Goal: Entertainment & Leisure: Browse casually

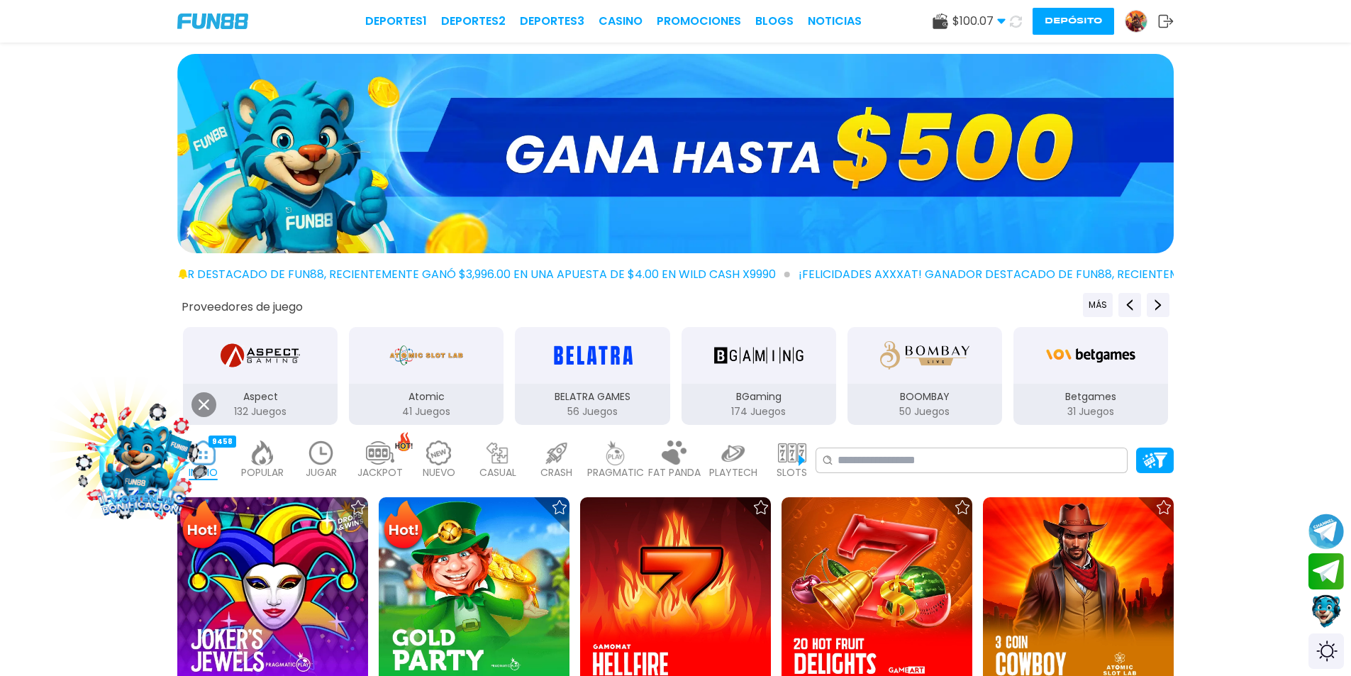
click at [213, 408] on button at bounding box center [203, 404] width 25 height 25
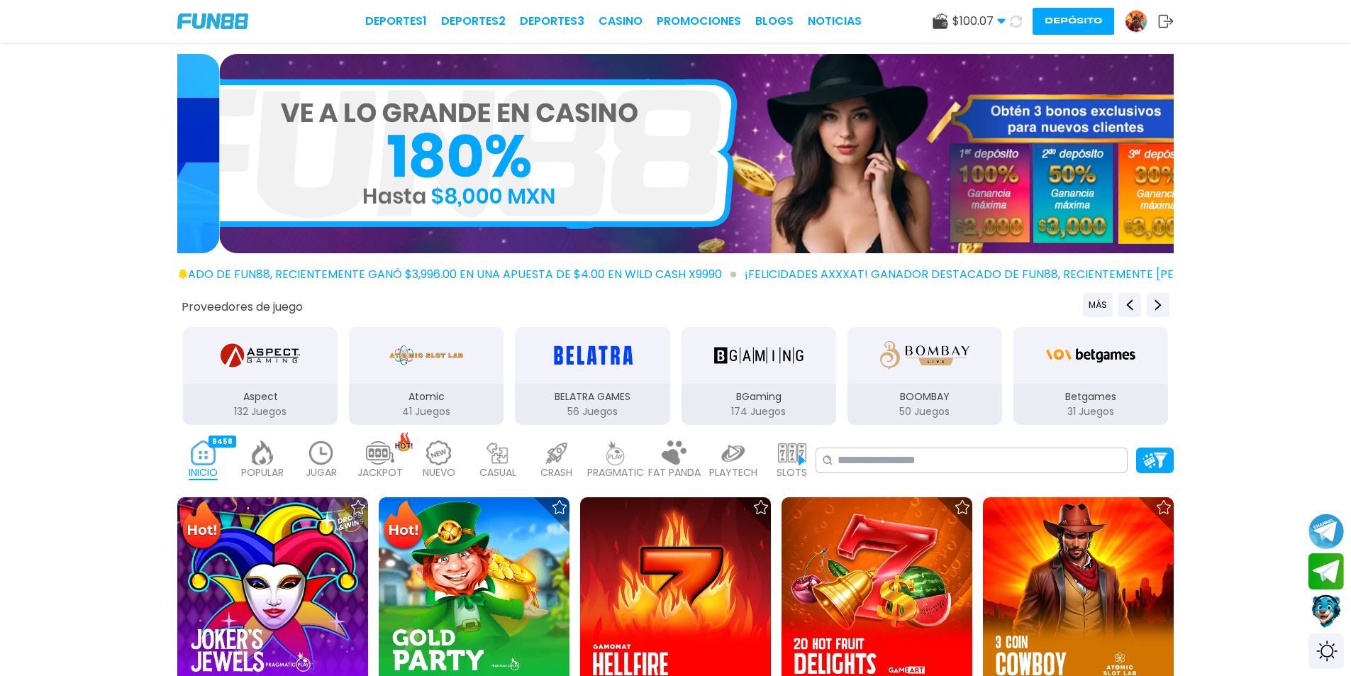
click at [637, 8] on div "Deportes 1 Deportes 2 Deportes 3 CASINO Promociones BLOGS NOTICIAS $ 100.07 Din…" at bounding box center [675, 21] width 1351 height 43
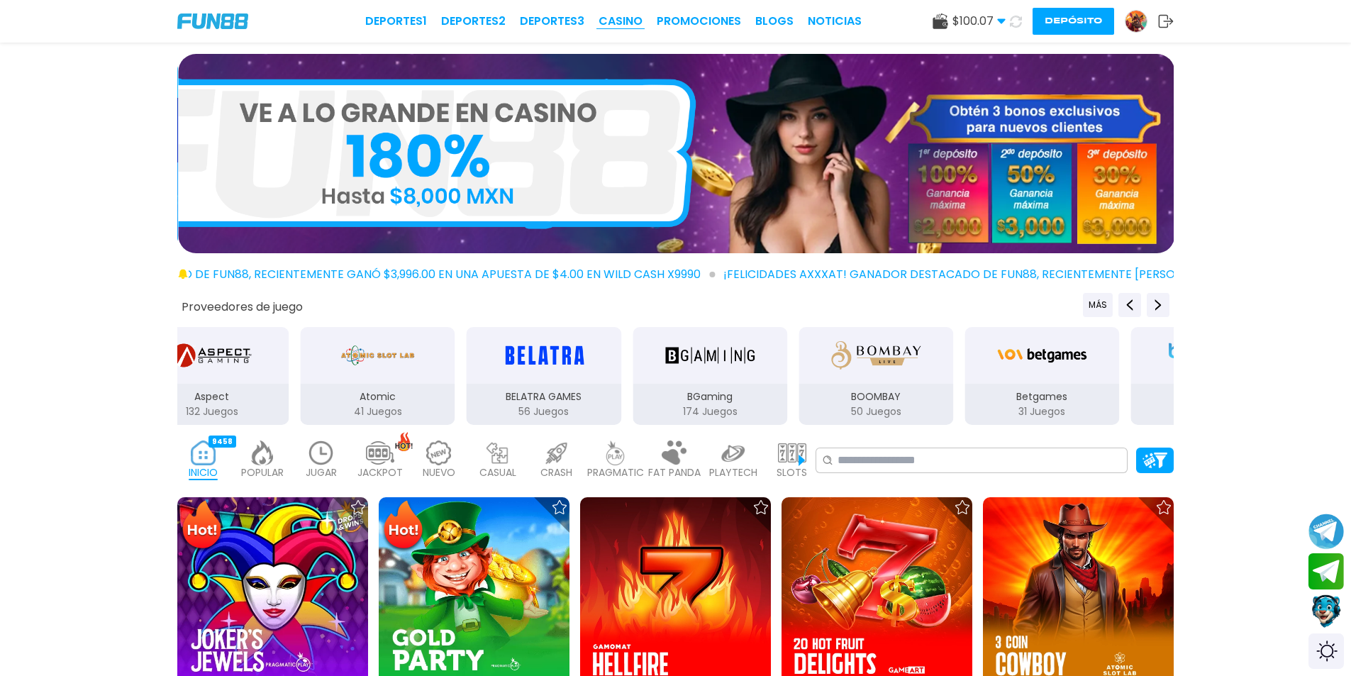
click at [639, 18] on link "CASINO" at bounding box center [620, 21] width 44 height 17
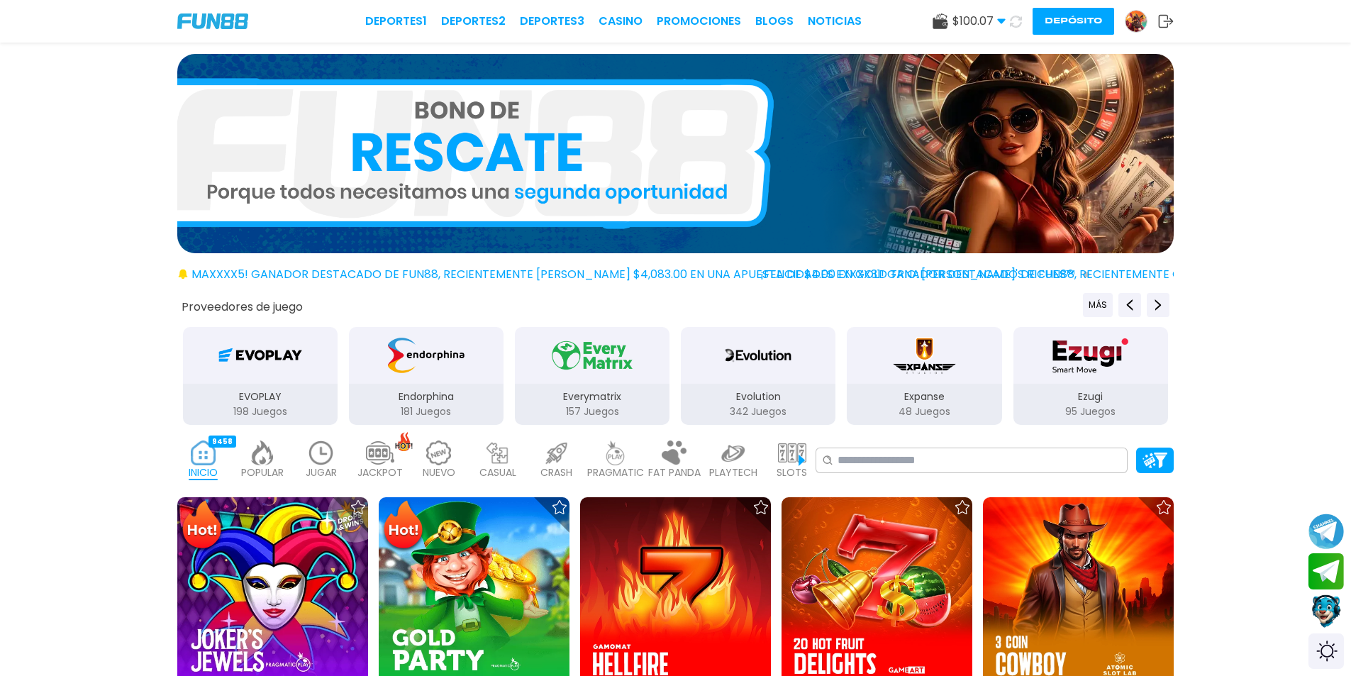
click at [92, 255] on div at bounding box center [675, 156] width 1351 height 205
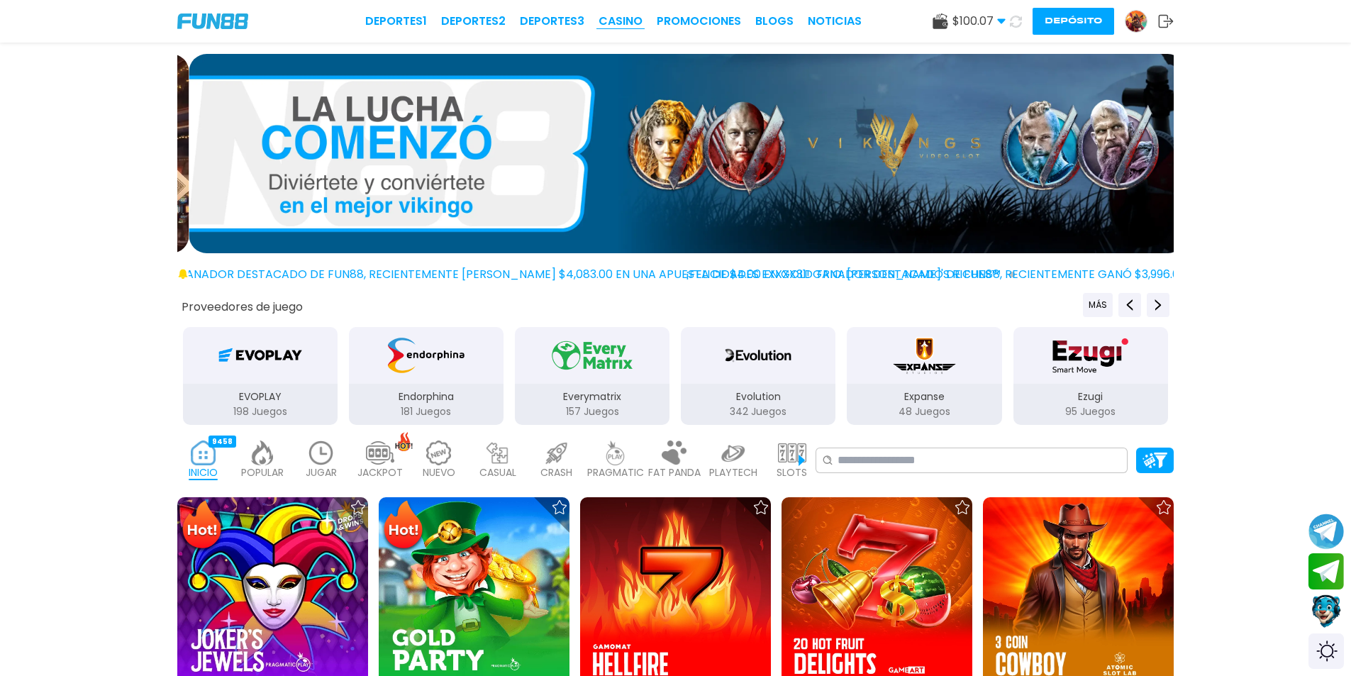
click at [642, 20] on link "CASINO" at bounding box center [620, 21] width 44 height 17
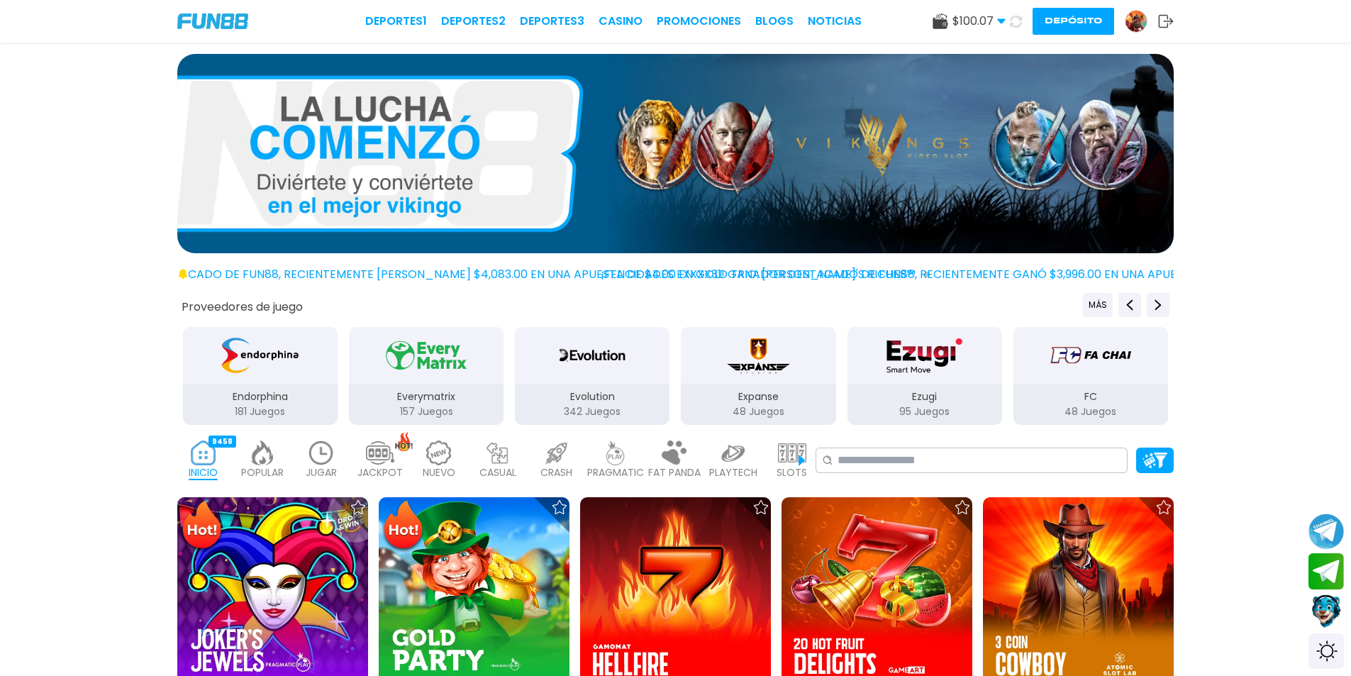
click at [625, 459] on img at bounding box center [615, 452] width 28 height 25
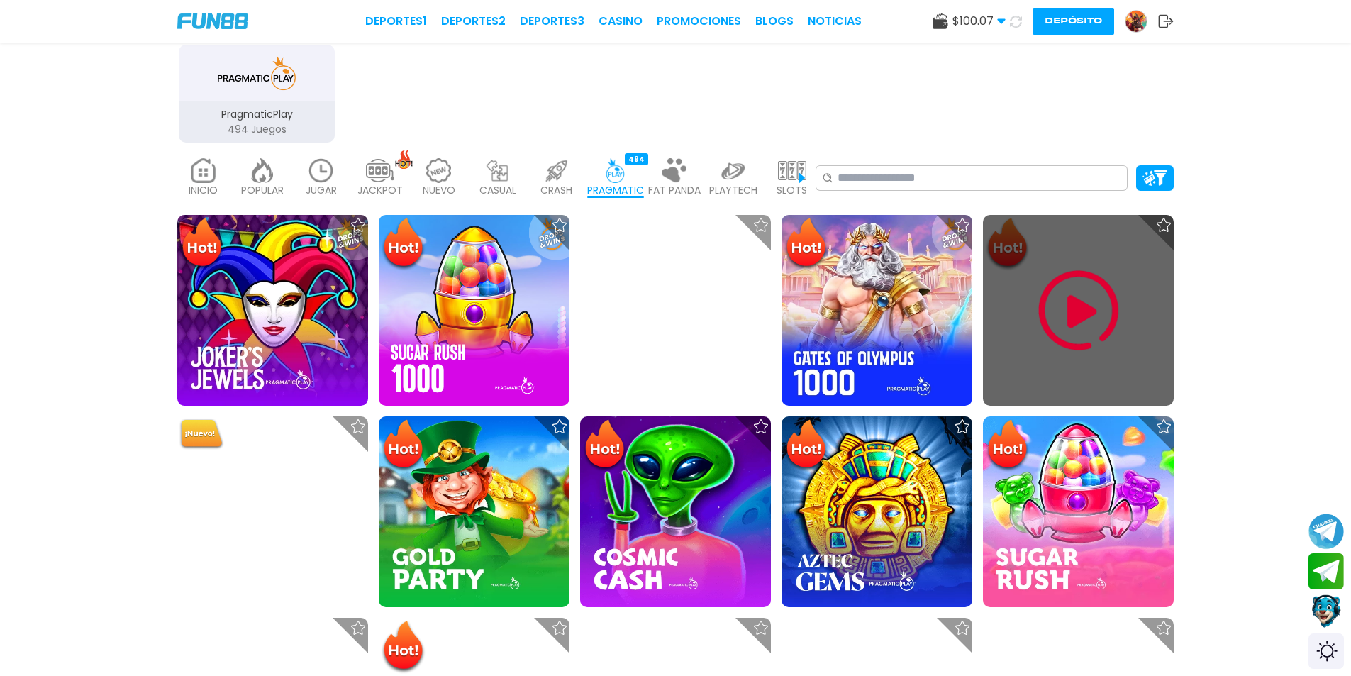
scroll to position [284, 0]
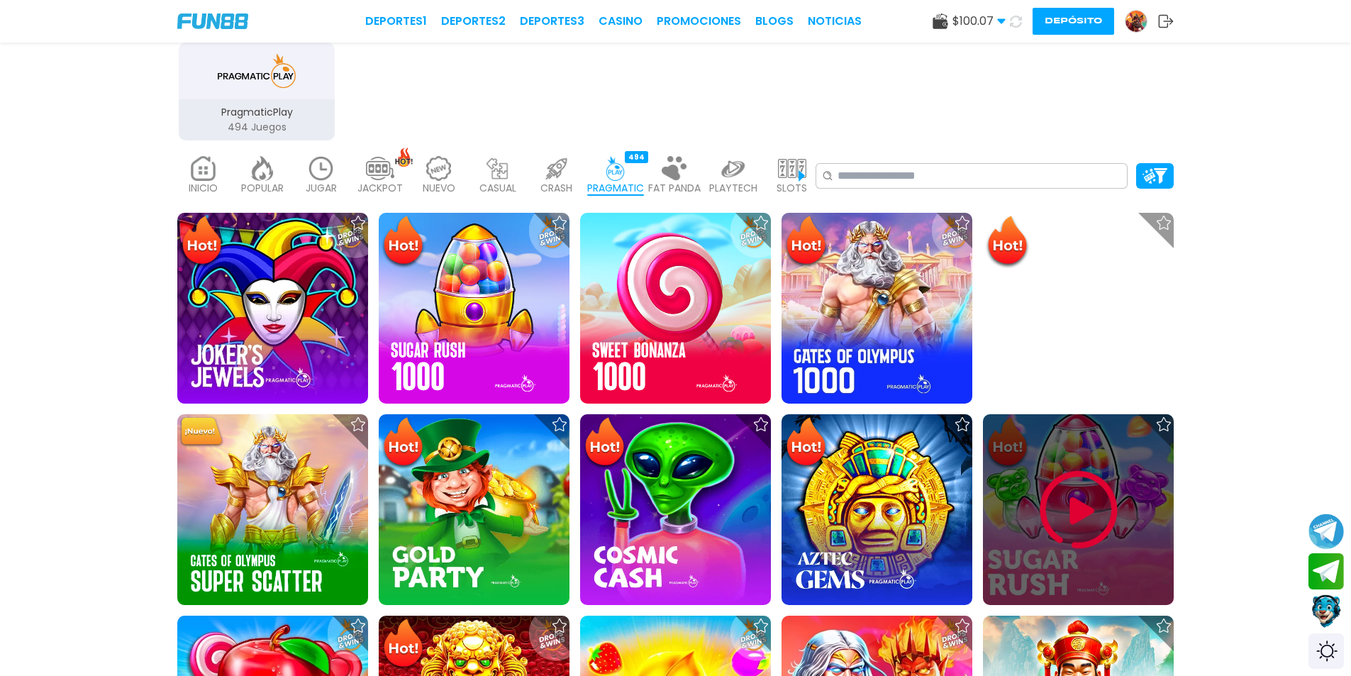
click at [1067, 503] on img at bounding box center [1078, 509] width 85 height 85
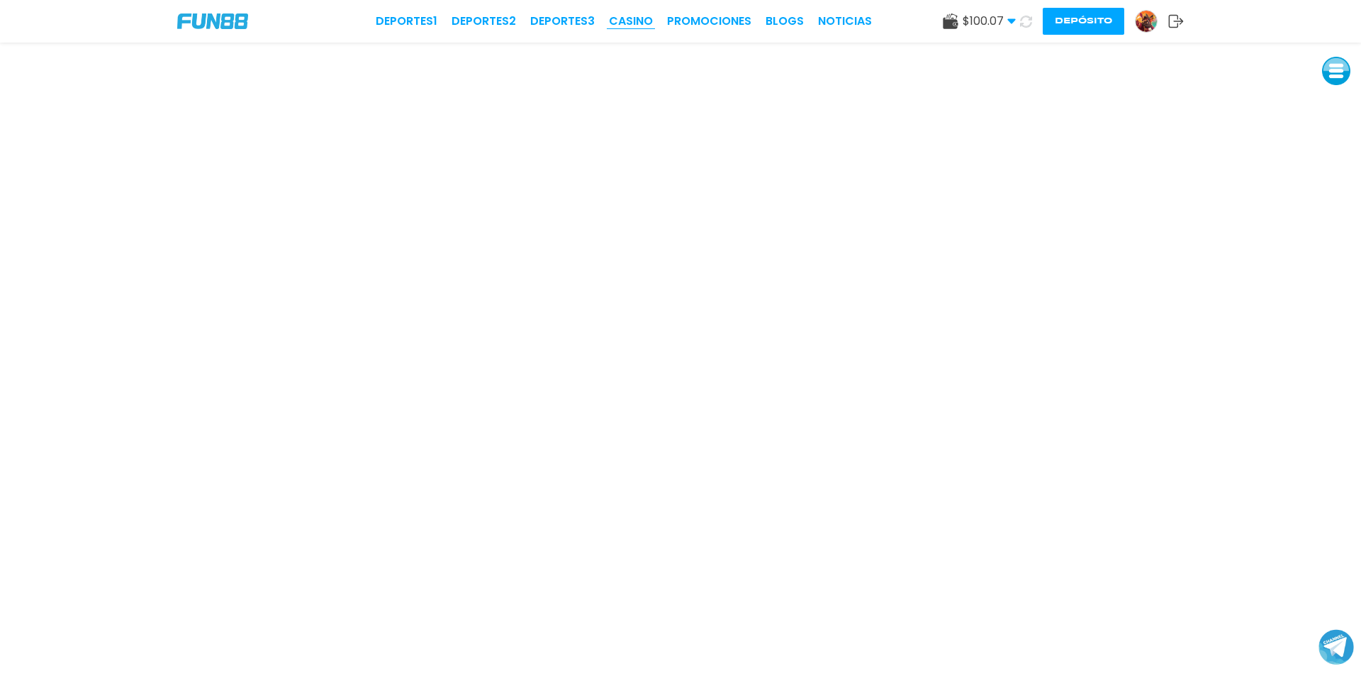
click at [635, 19] on link "CASINO" at bounding box center [631, 21] width 44 height 17
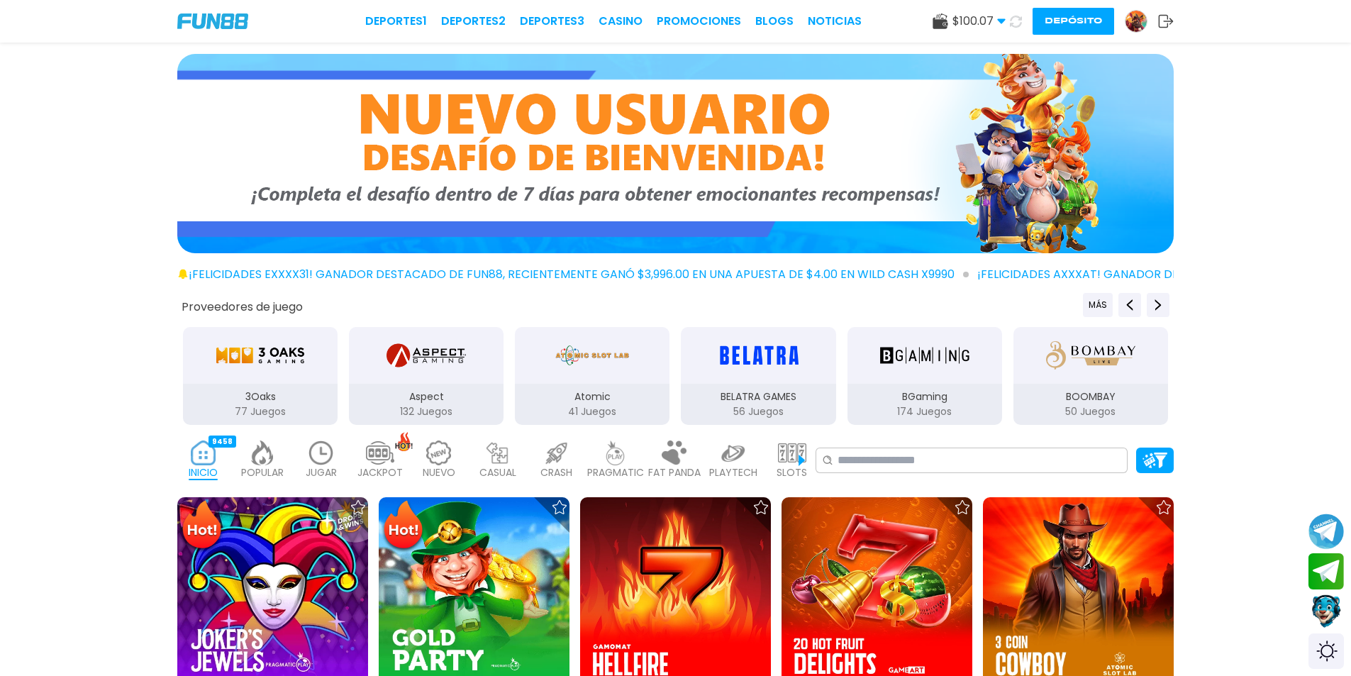
click at [611, 472] on p "PRAGMATIC" at bounding box center [615, 472] width 57 height 15
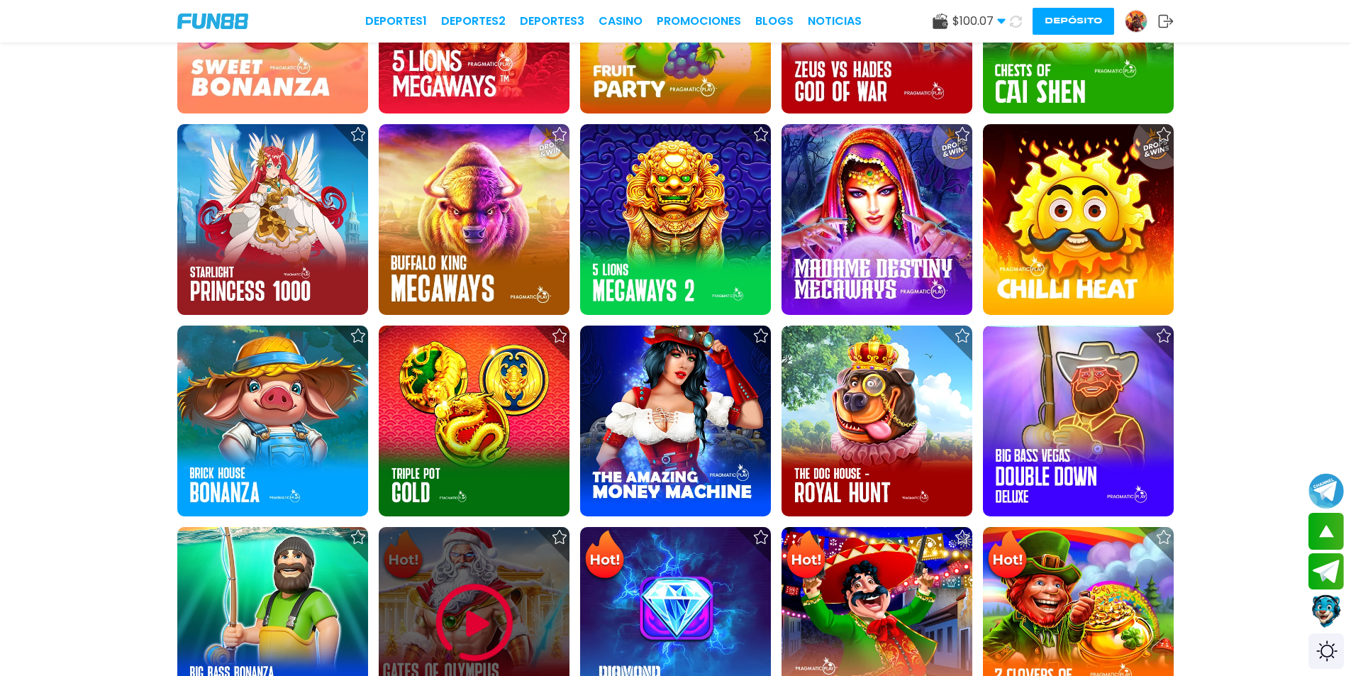
scroll to position [1135, 0]
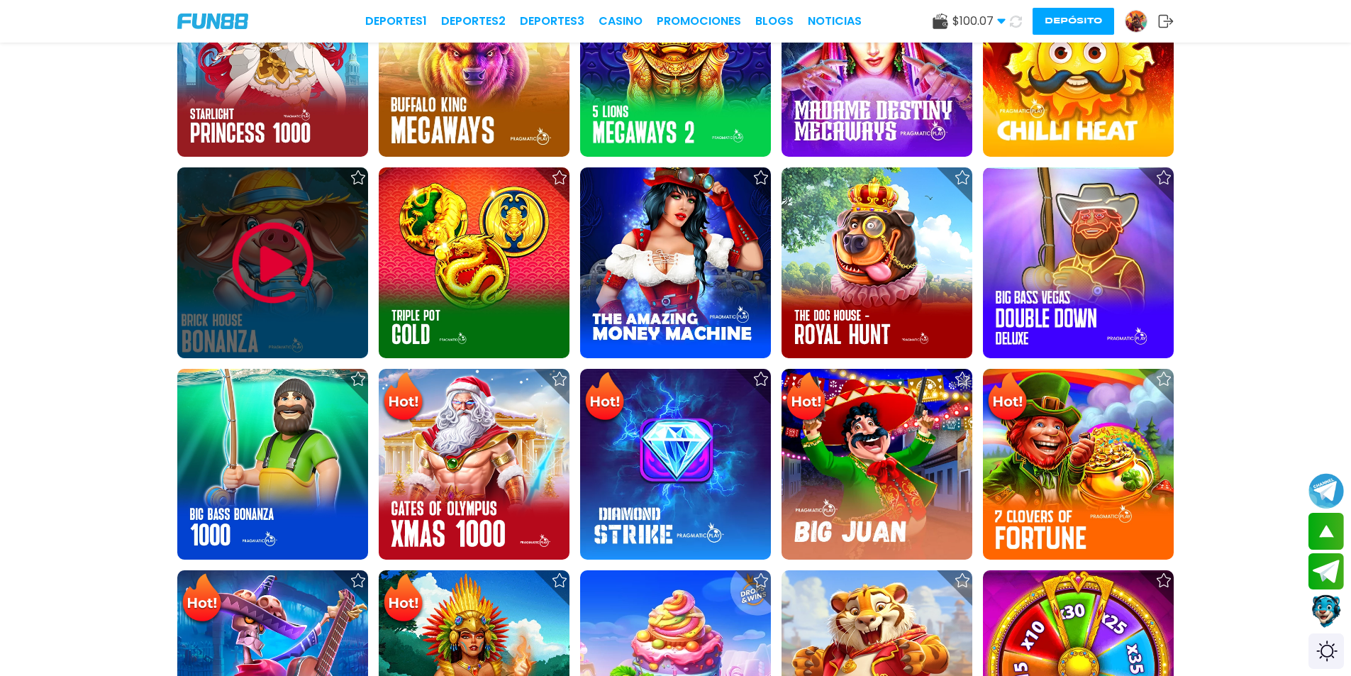
click at [283, 285] on img at bounding box center [272, 263] width 85 height 85
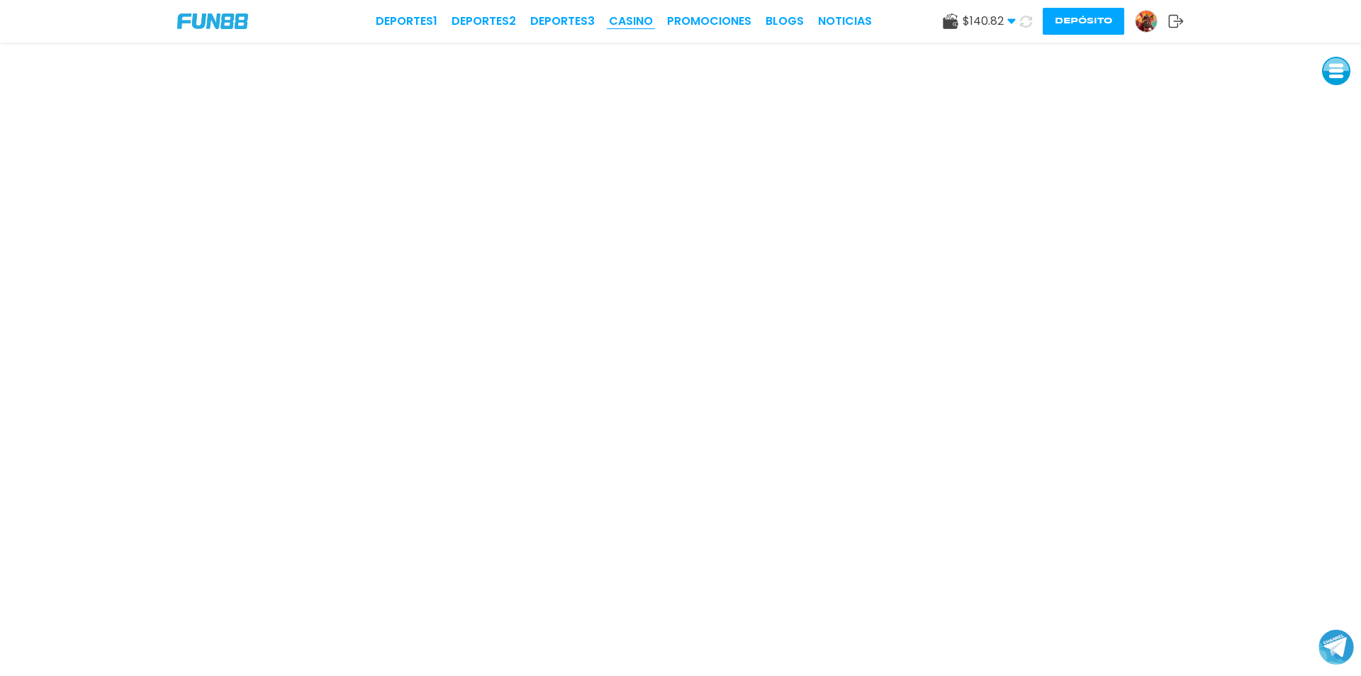
click at [636, 16] on link "CASINO" at bounding box center [631, 21] width 44 height 17
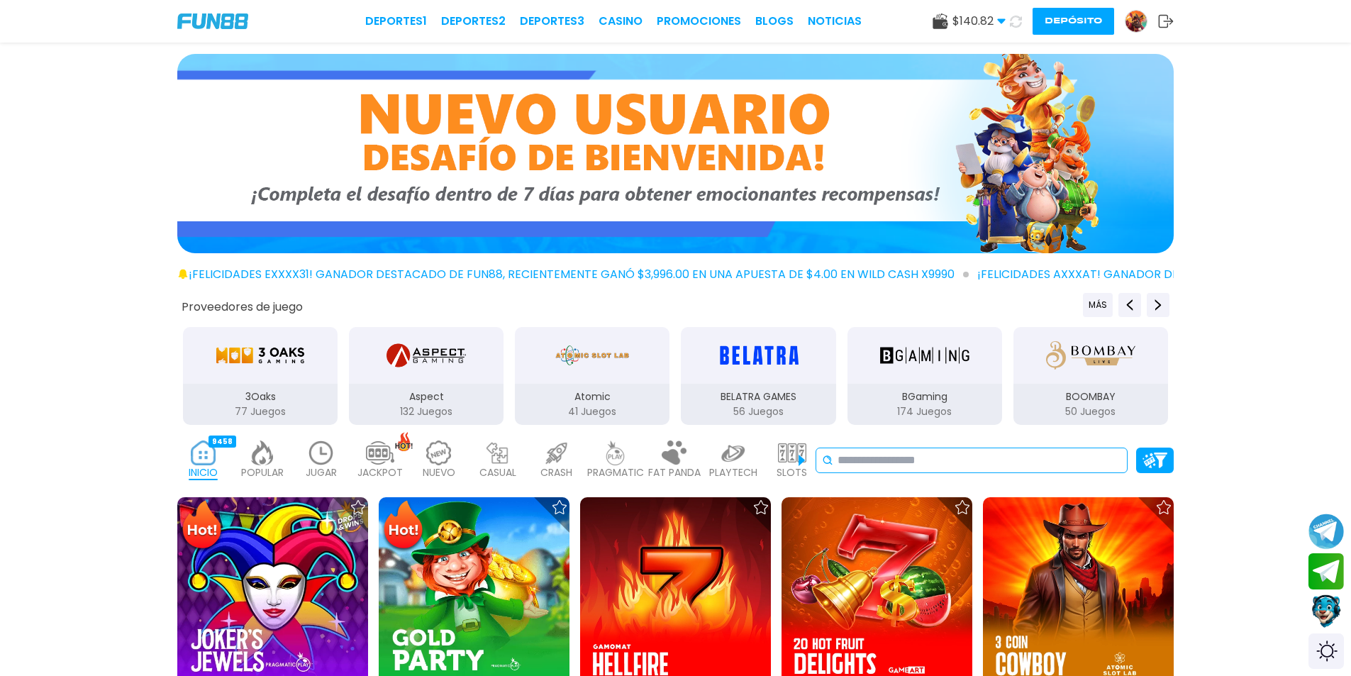
click at [859, 460] on input at bounding box center [979, 460] width 284 height 17
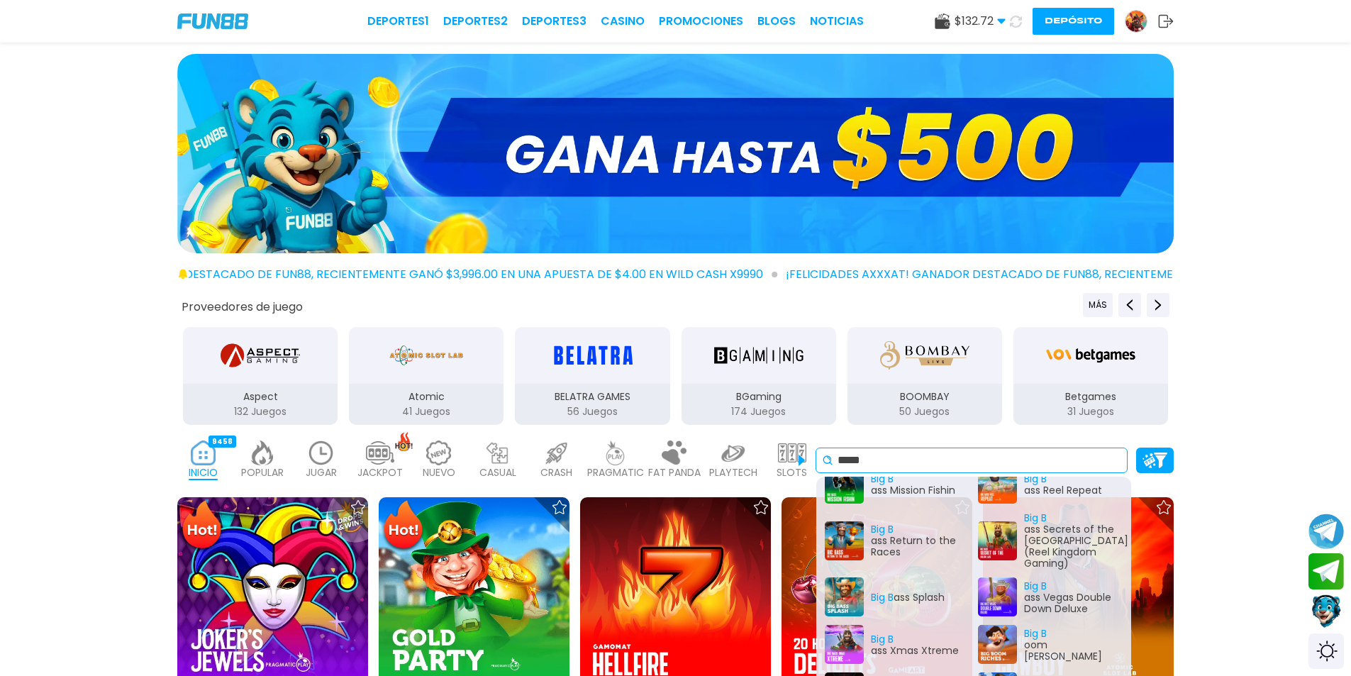
scroll to position [503, 0]
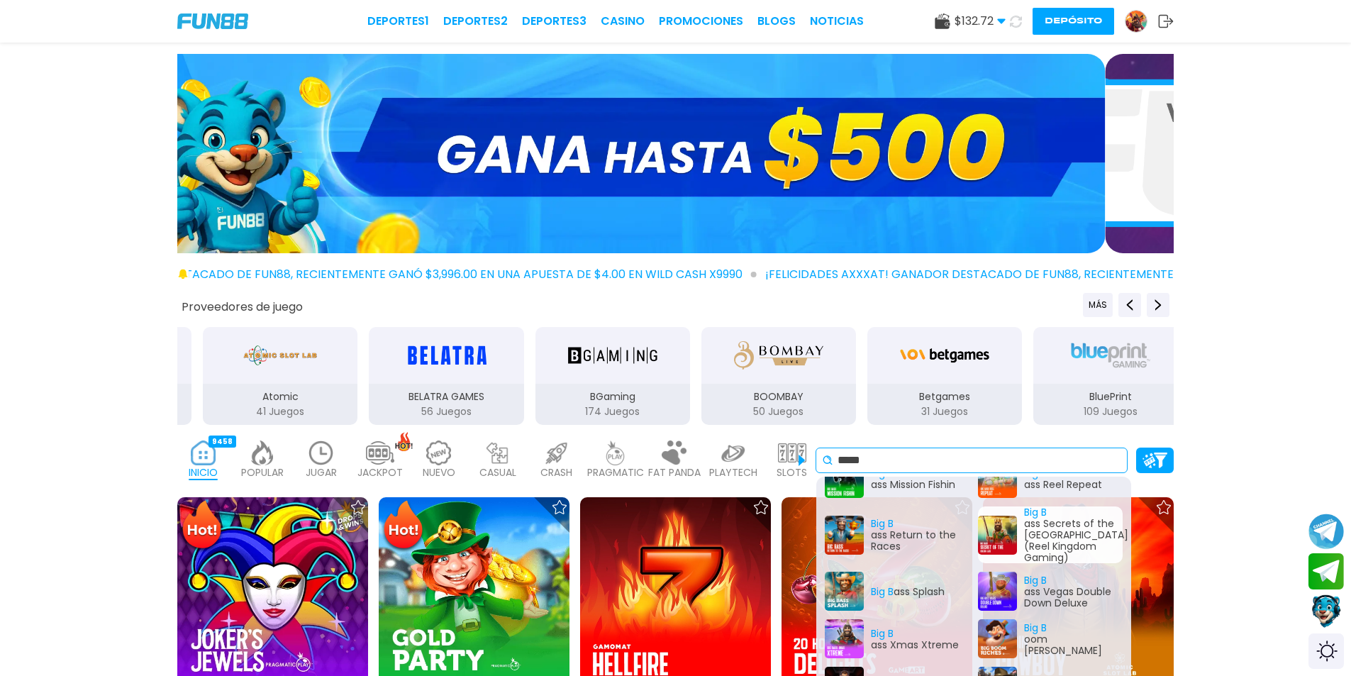
type input "*****"
click at [1029, 528] on div "Big B ass Secrets of the [GEOGRAPHIC_DATA] (Reel Kingdom Gaming)" at bounding box center [1050, 534] width 145 height 57
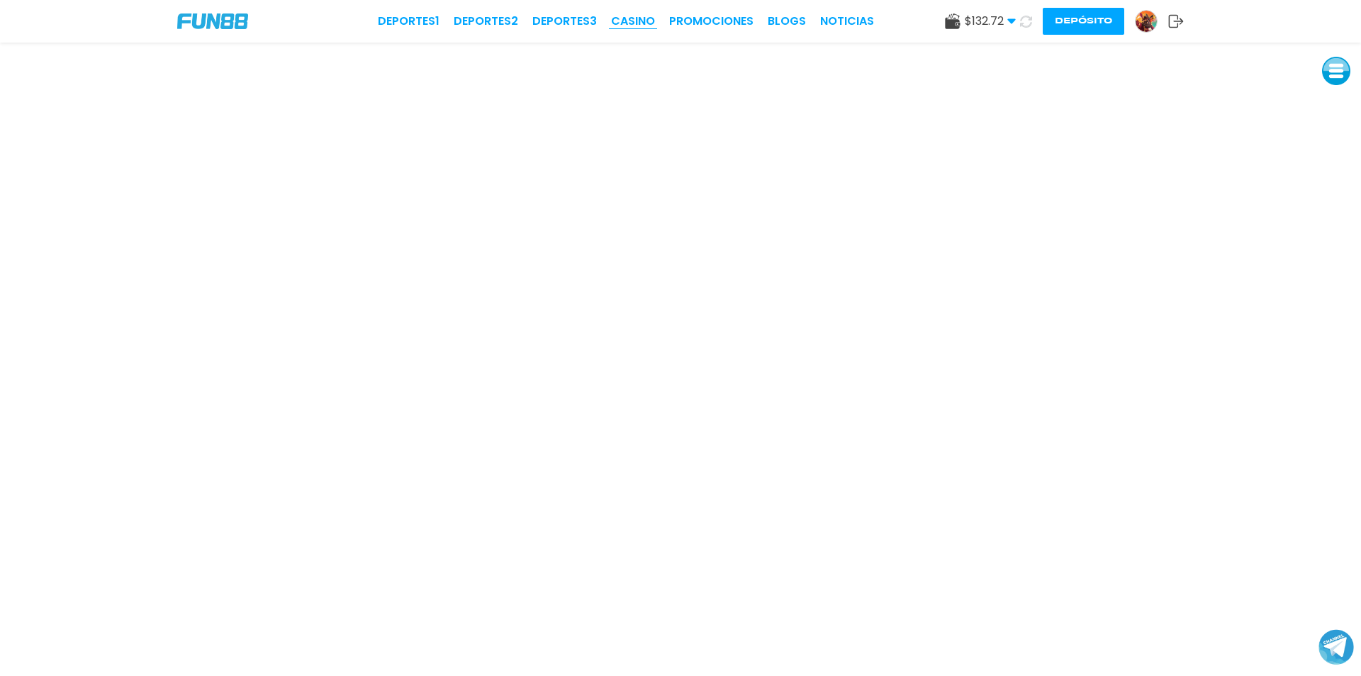
click at [650, 26] on link "CASINO" at bounding box center [633, 21] width 44 height 17
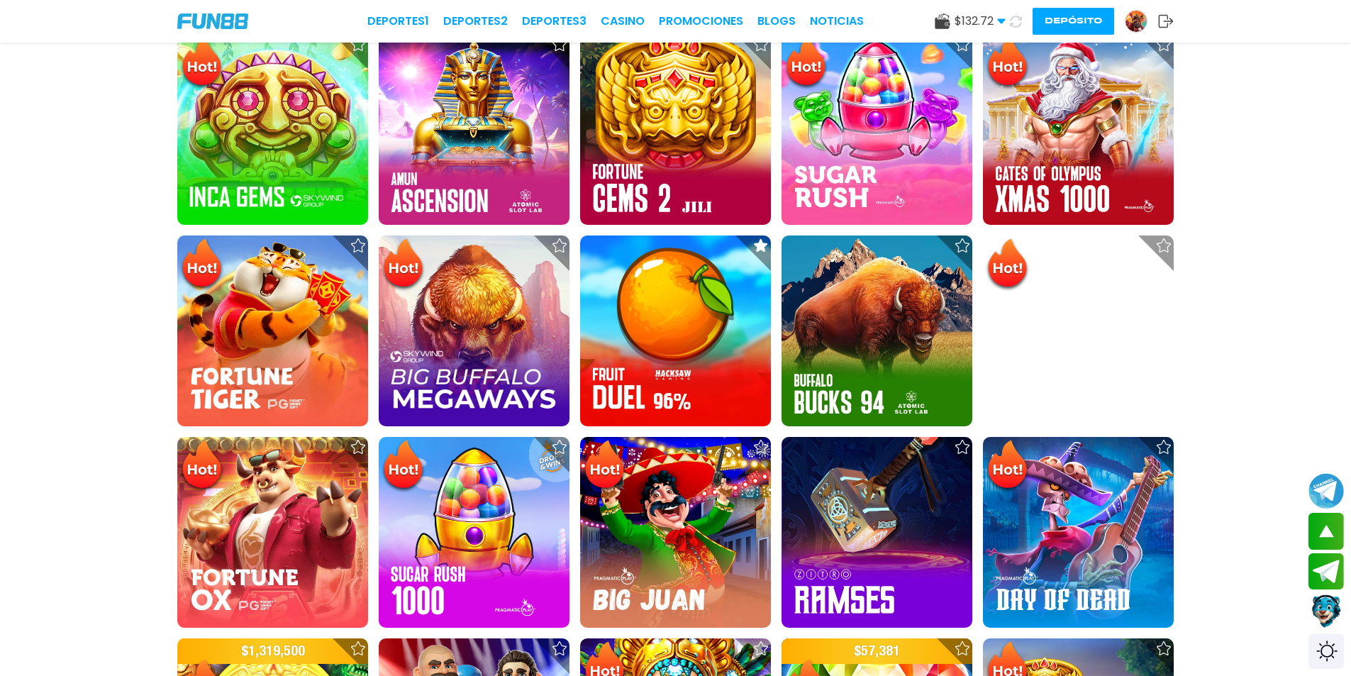
scroll to position [993, 0]
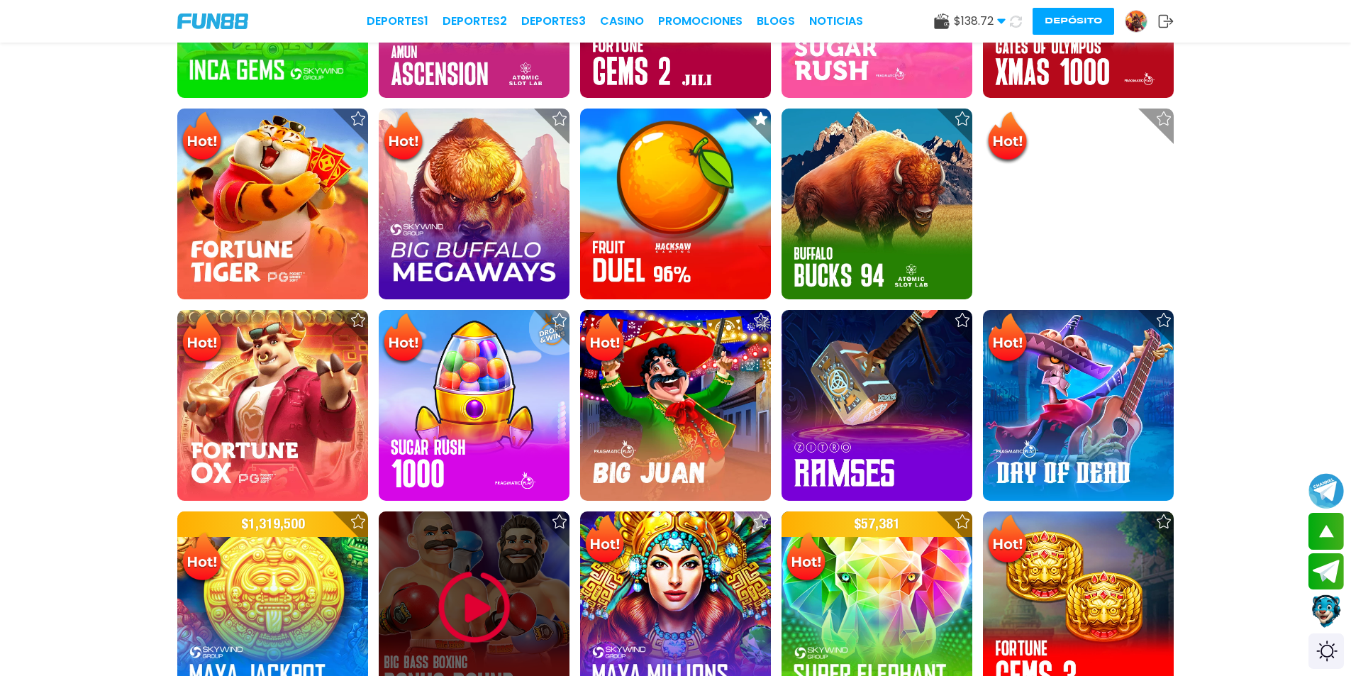
click at [473, 599] on img at bounding box center [474, 606] width 85 height 85
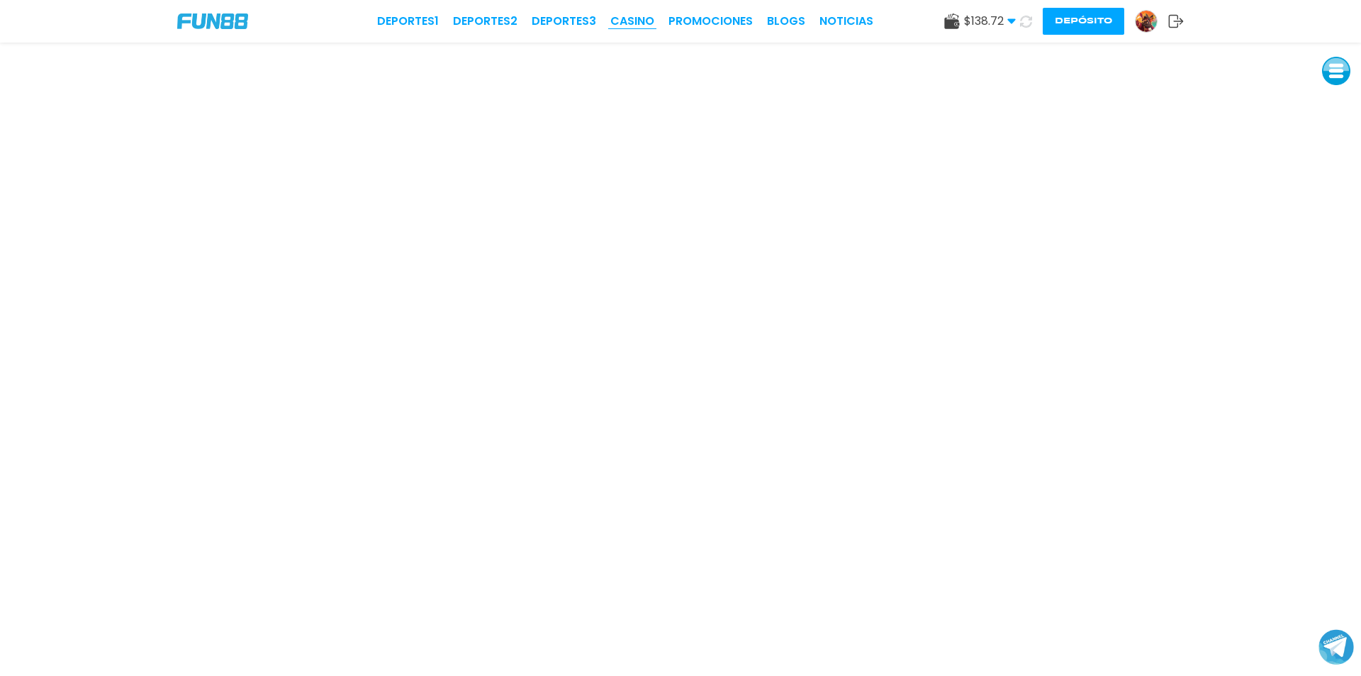
click at [648, 16] on link "CASINO" at bounding box center [633, 21] width 44 height 17
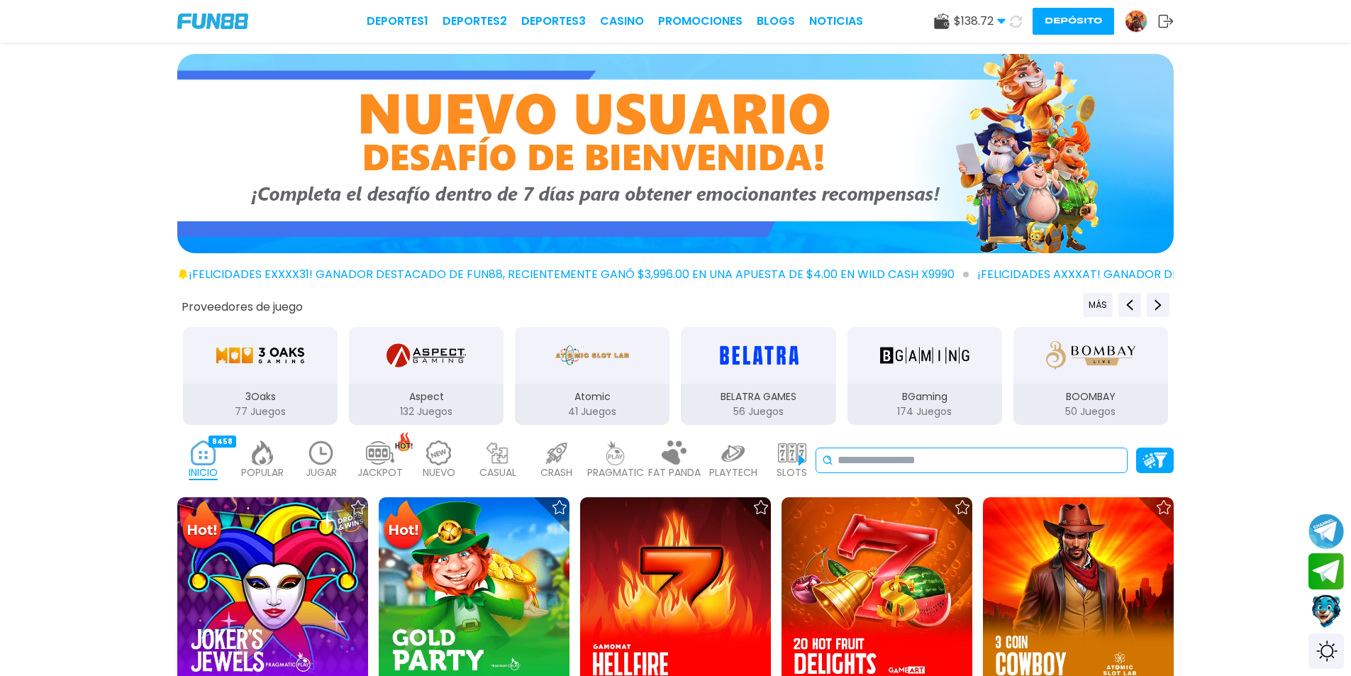
click at [910, 468] on input at bounding box center [979, 460] width 284 height 17
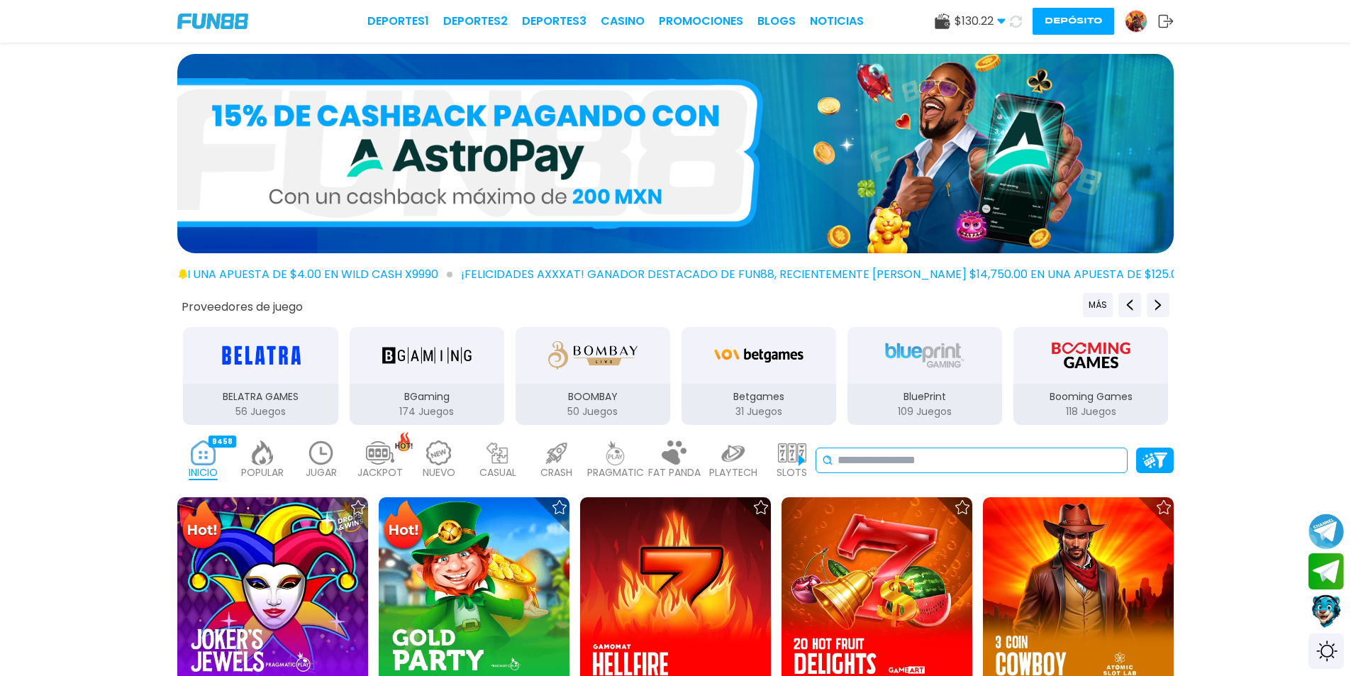
click at [896, 457] on input at bounding box center [979, 460] width 284 height 17
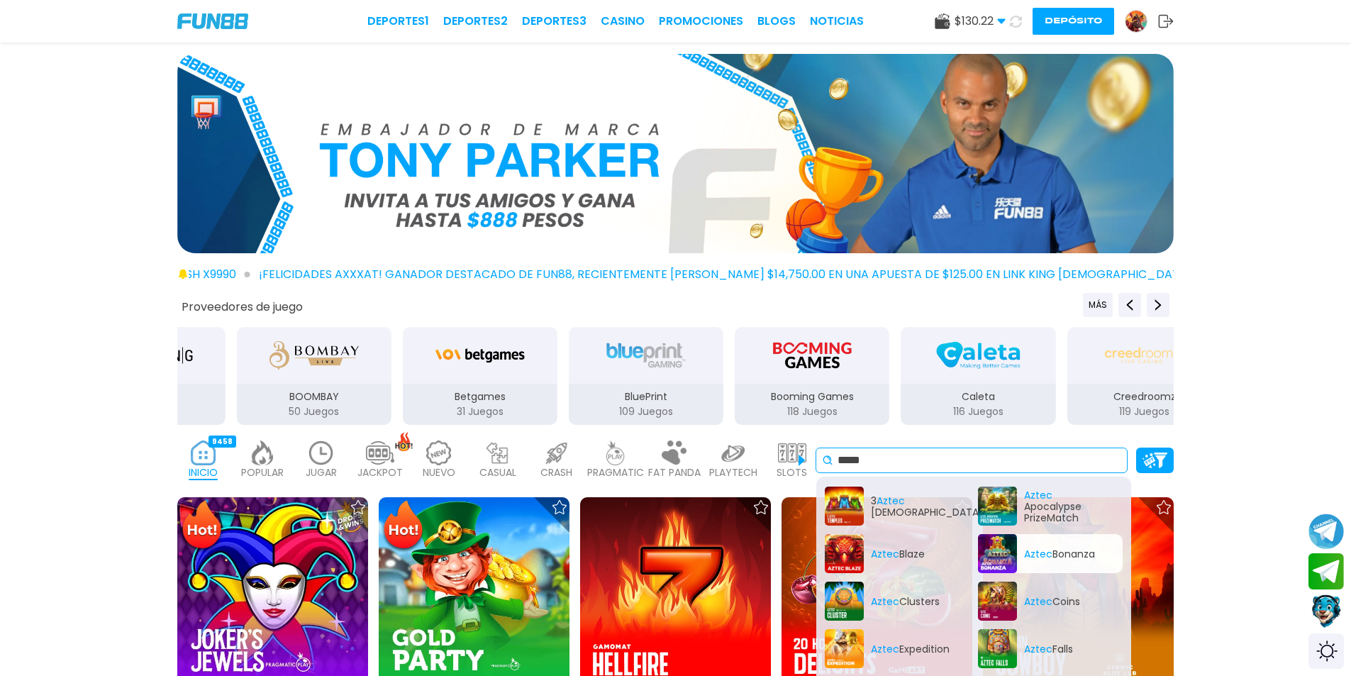
type input "*****"
click at [1023, 552] on div "Aztec Bonanza" at bounding box center [1050, 553] width 145 height 39
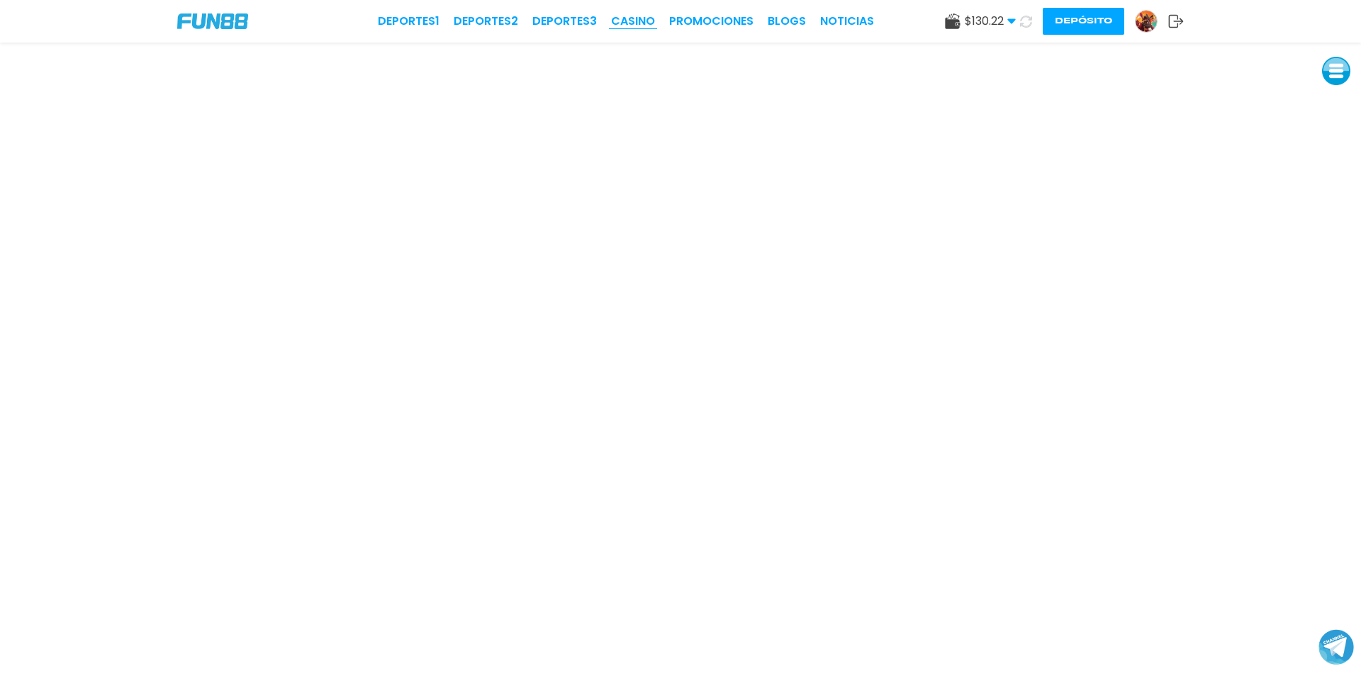
click at [631, 16] on link "CASINO" at bounding box center [633, 21] width 44 height 17
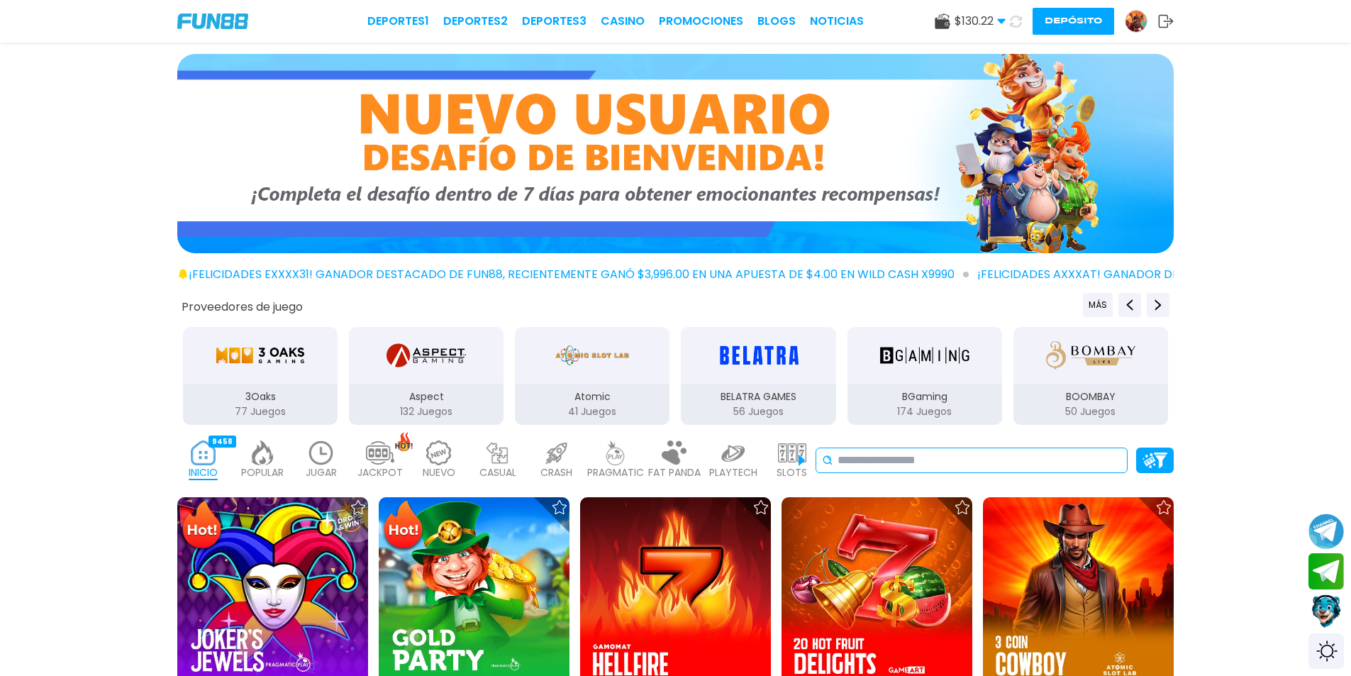
click at [863, 459] on input at bounding box center [979, 460] width 284 height 17
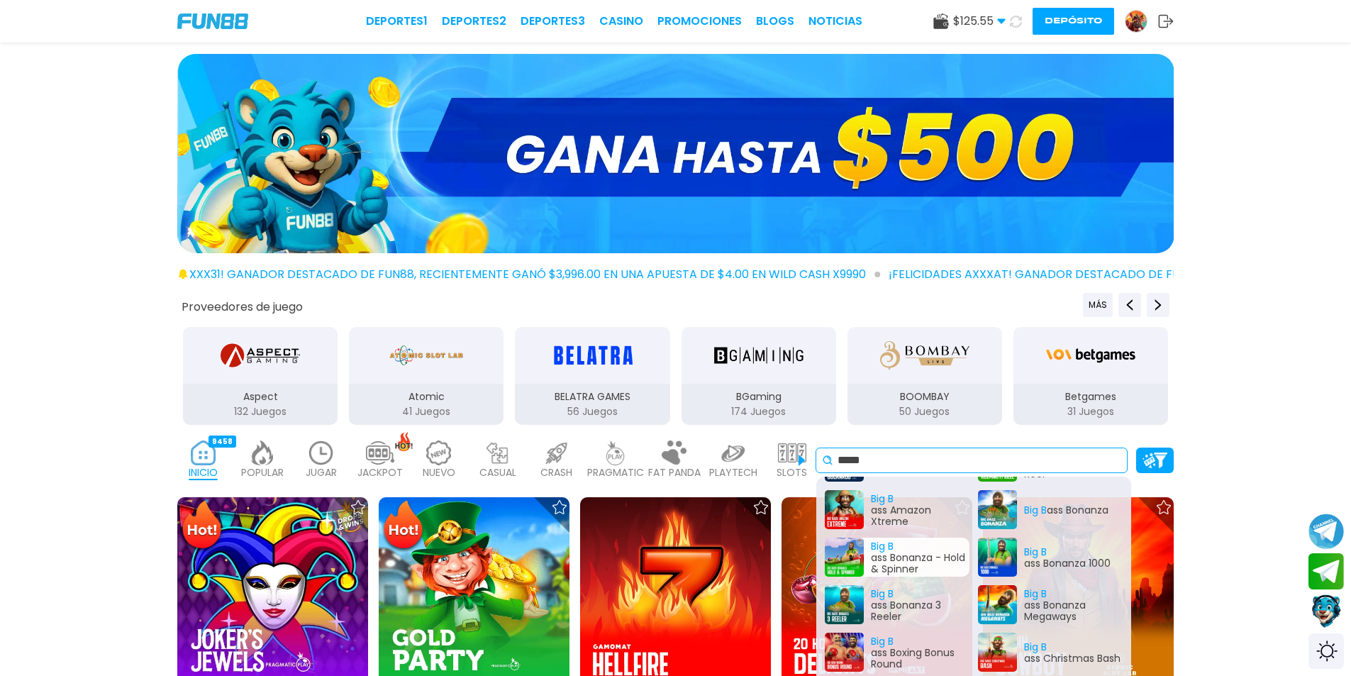
scroll to position [142, 0]
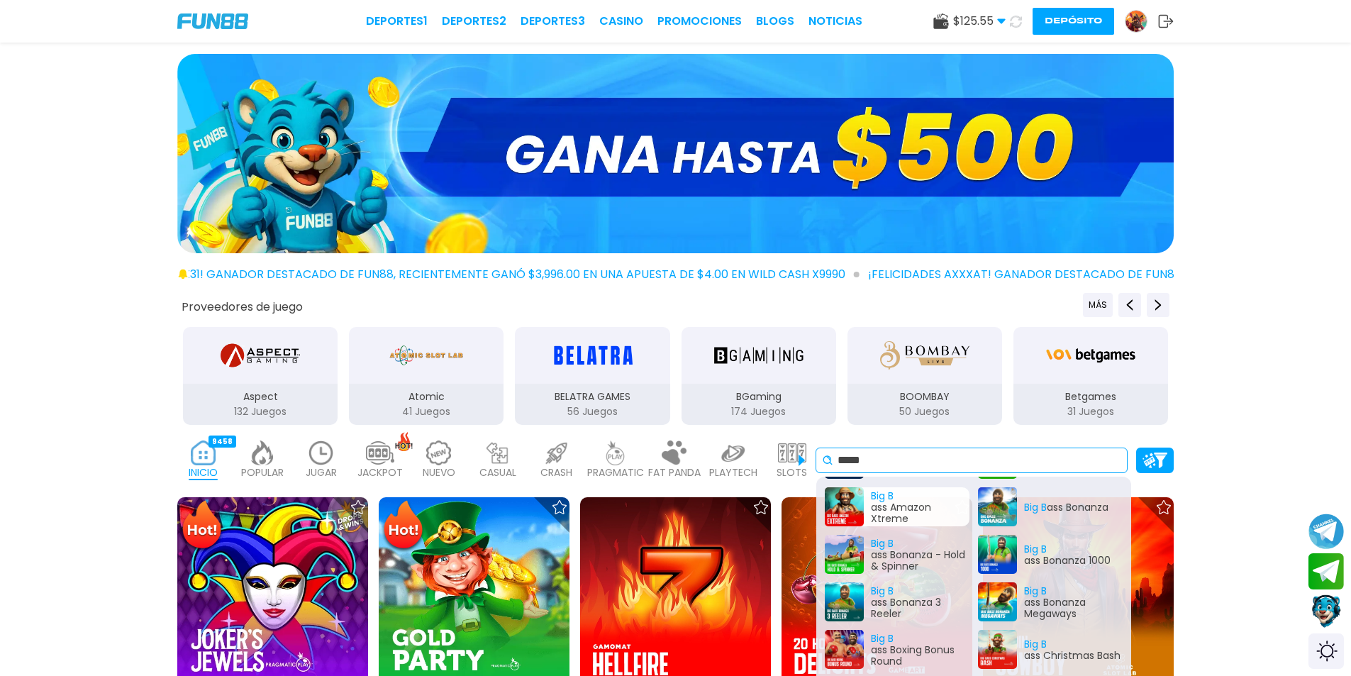
type input "*****"
click at [859, 501] on div "Big B ass Amazon Xtreme" at bounding box center [897, 506] width 145 height 39
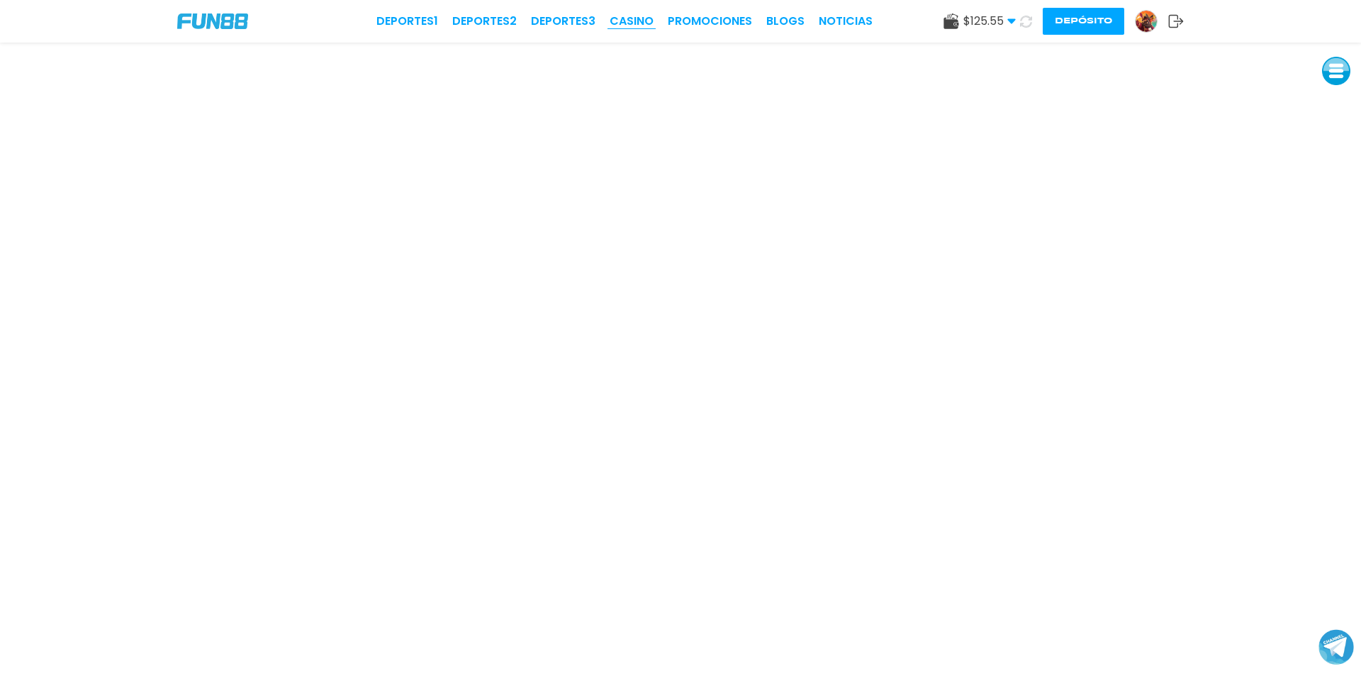
click at [648, 23] on link "CASINO" at bounding box center [632, 21] width 44 height 17
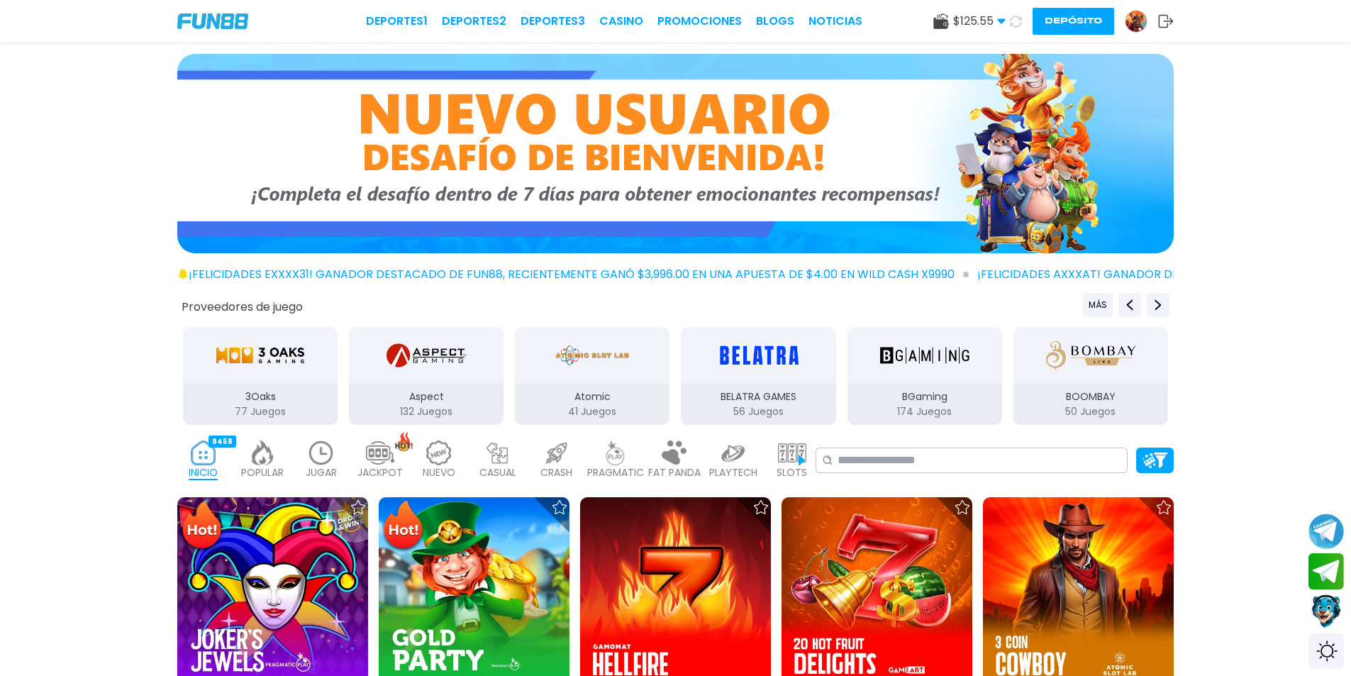
click at [626, 455] on img at bounding box center [615, 452] width 28 height 25
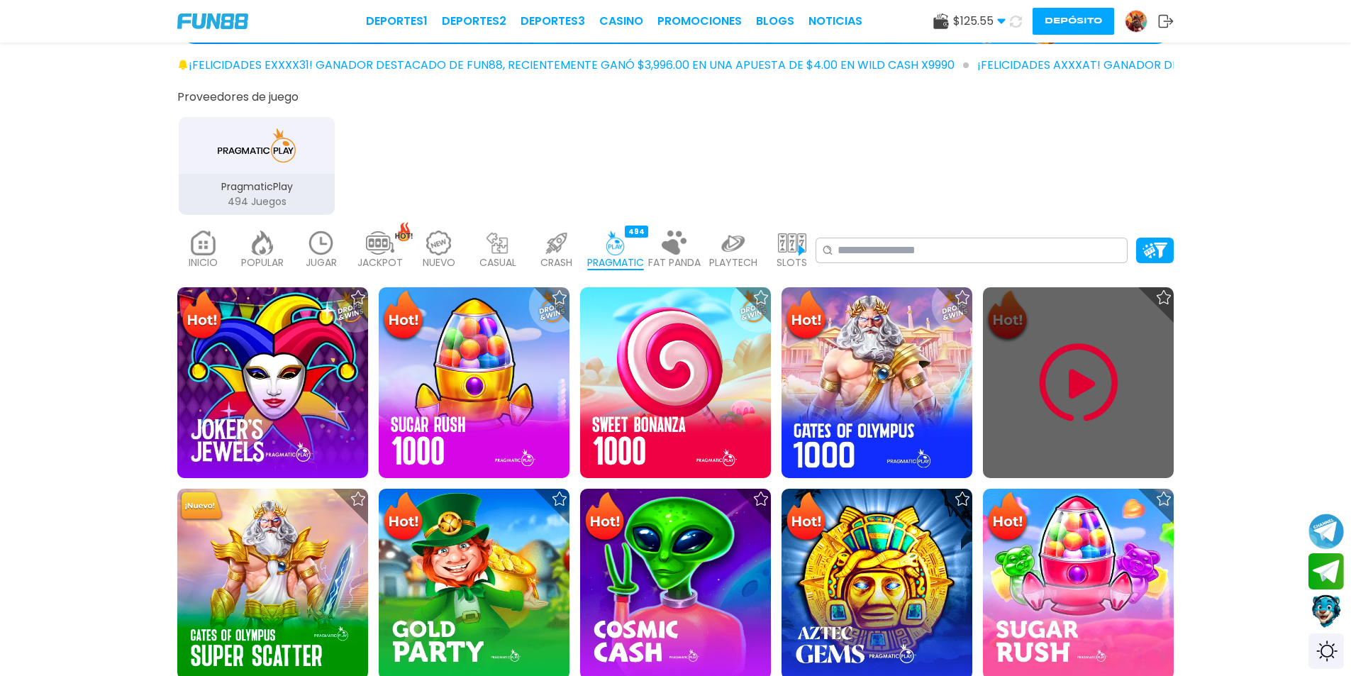
scroll to position [213, 0]
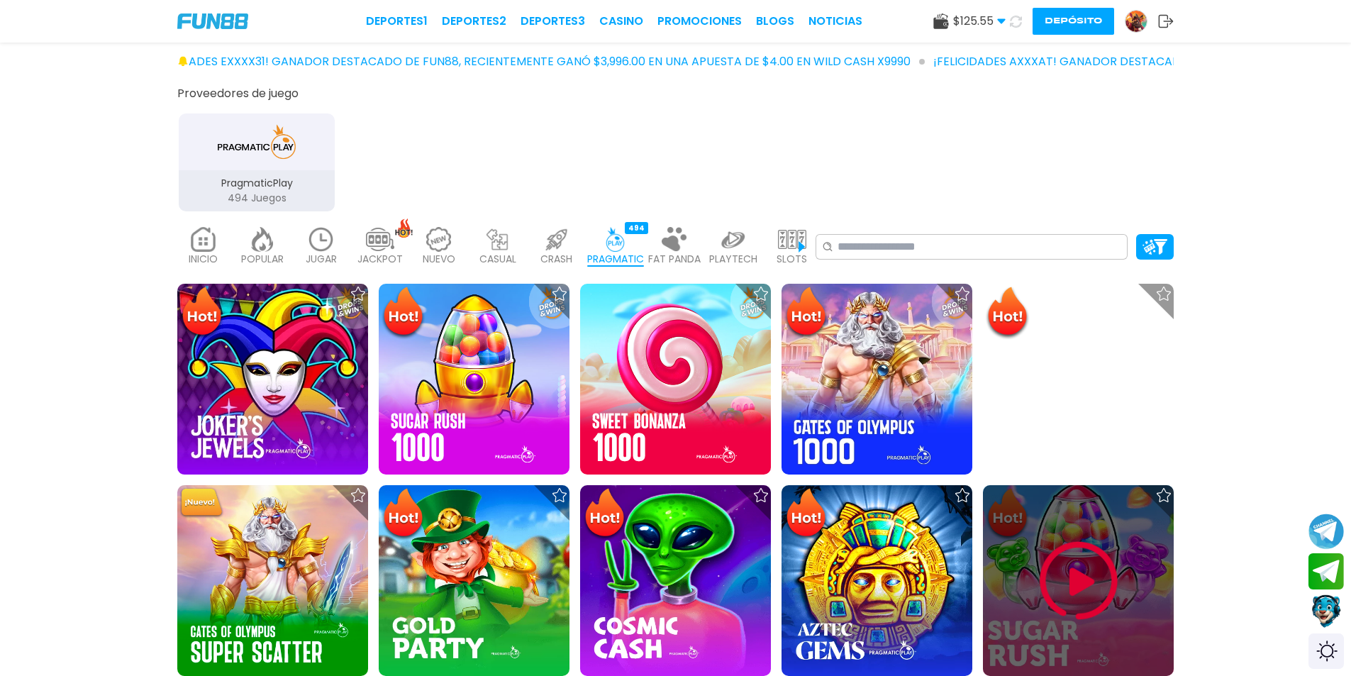
click at [1076, 546] on img at bounding box center [1078, 580] width 85 height 85
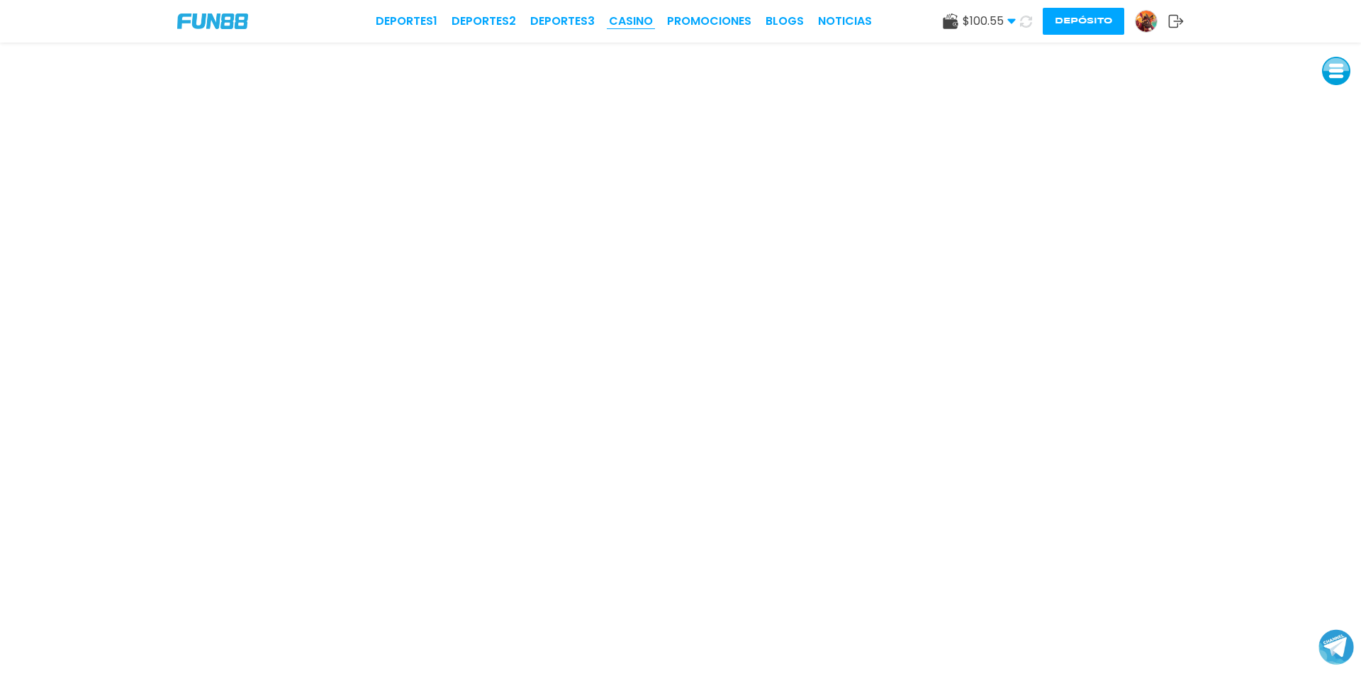
click at [630, 17] on link "CASINO" at bounding box center [631, 21] width 44 height 17
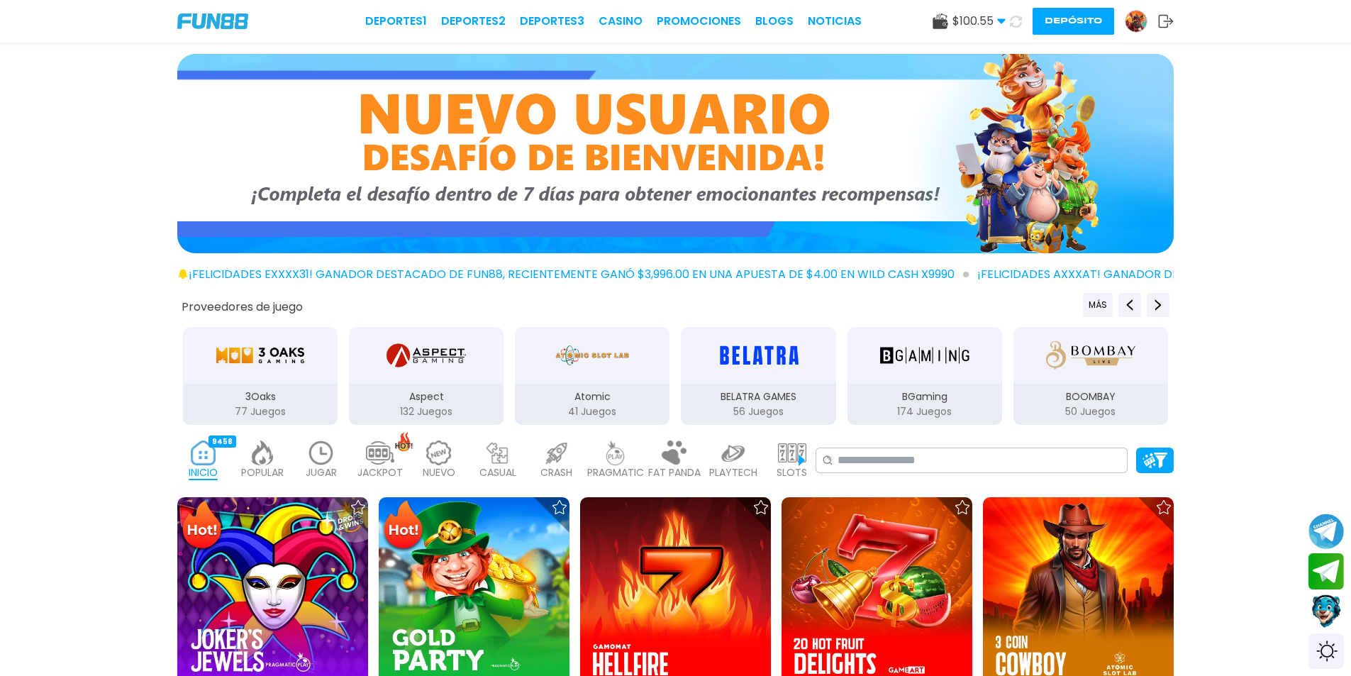
click at [600, 467] on p "PRAGMATIC" at bounding box center [615, 472] width 57 height 15
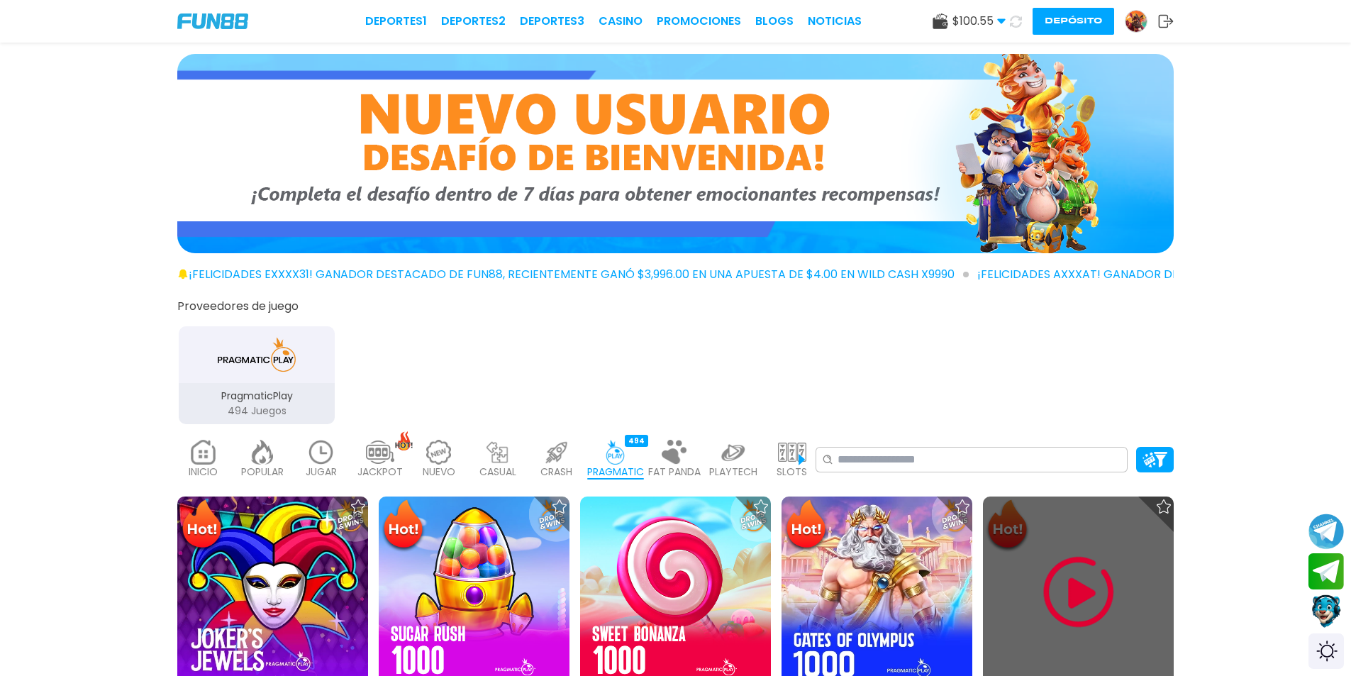
click at [1107, 580] on img at bounding box center [1078, 592] width 85 height 85
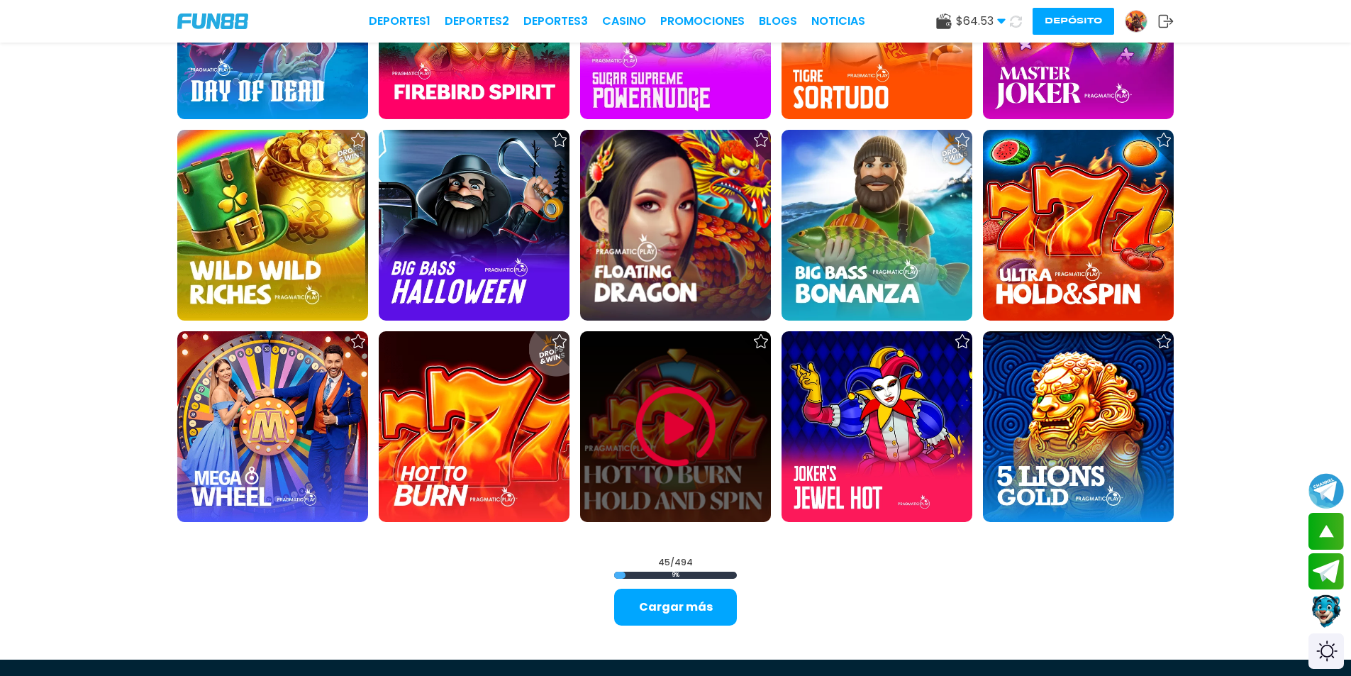
scroll to position [2198, 0]
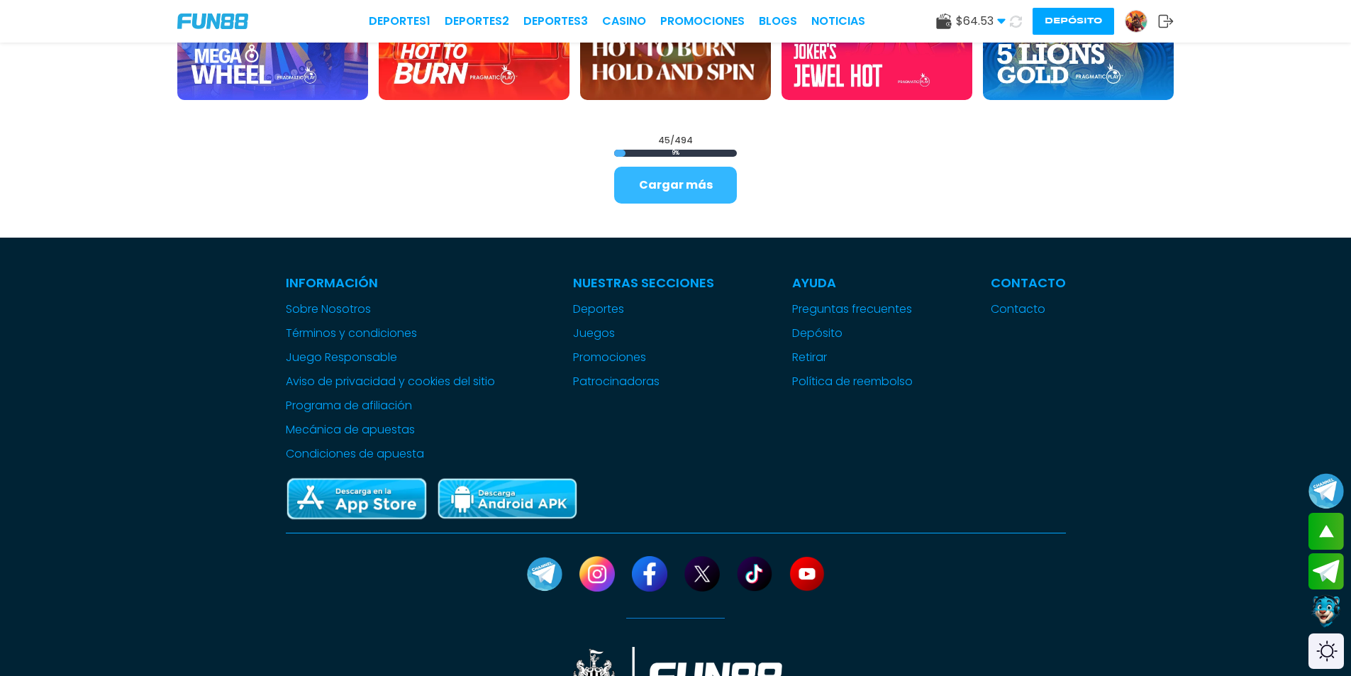
click at [689, 190] on button "Cargar más" at bounding box center [675, 185] width 123 height 37
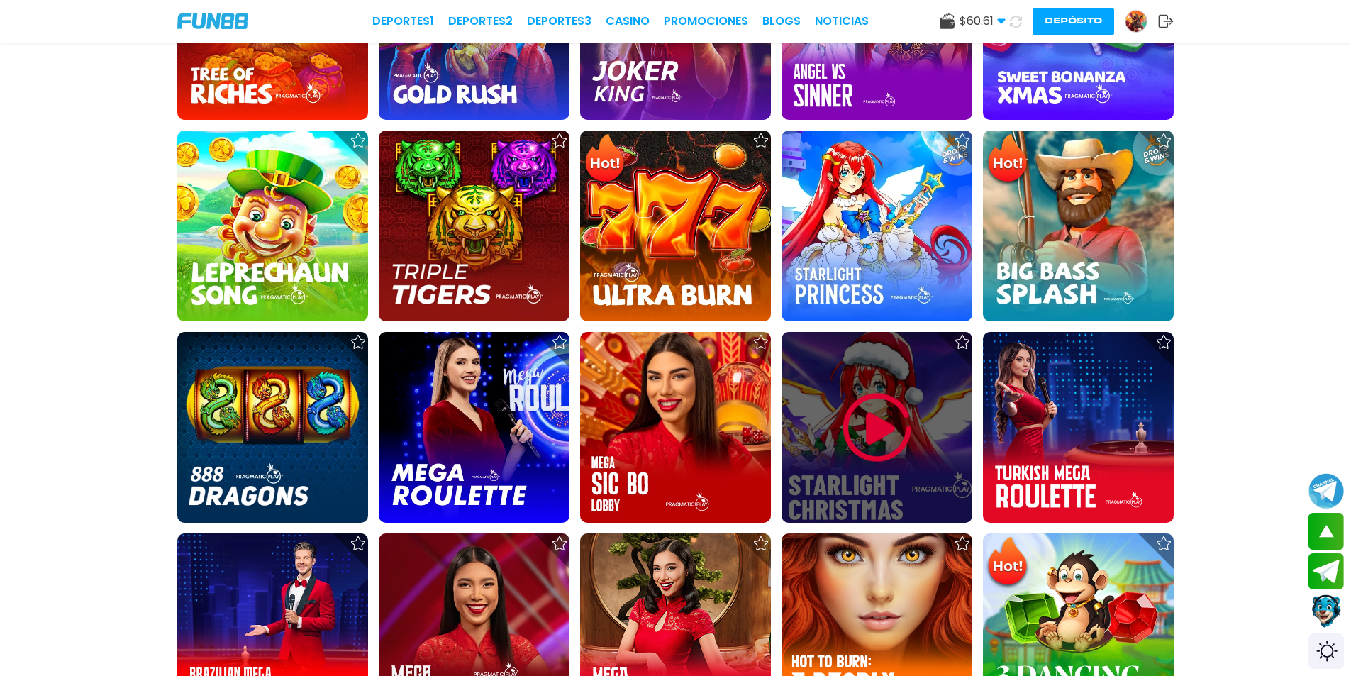
scroll to position [2482, 0]
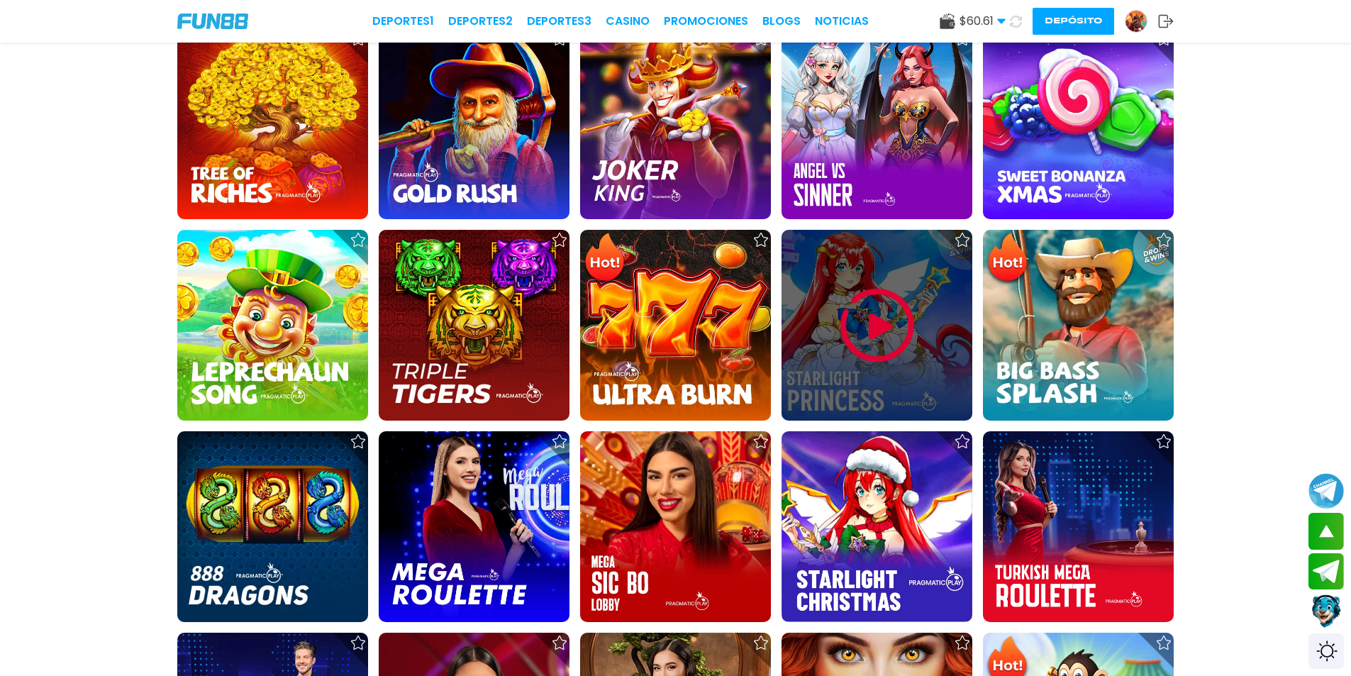
click at [887, 298] on img at bounding box center [877, 325] width 85 height 85
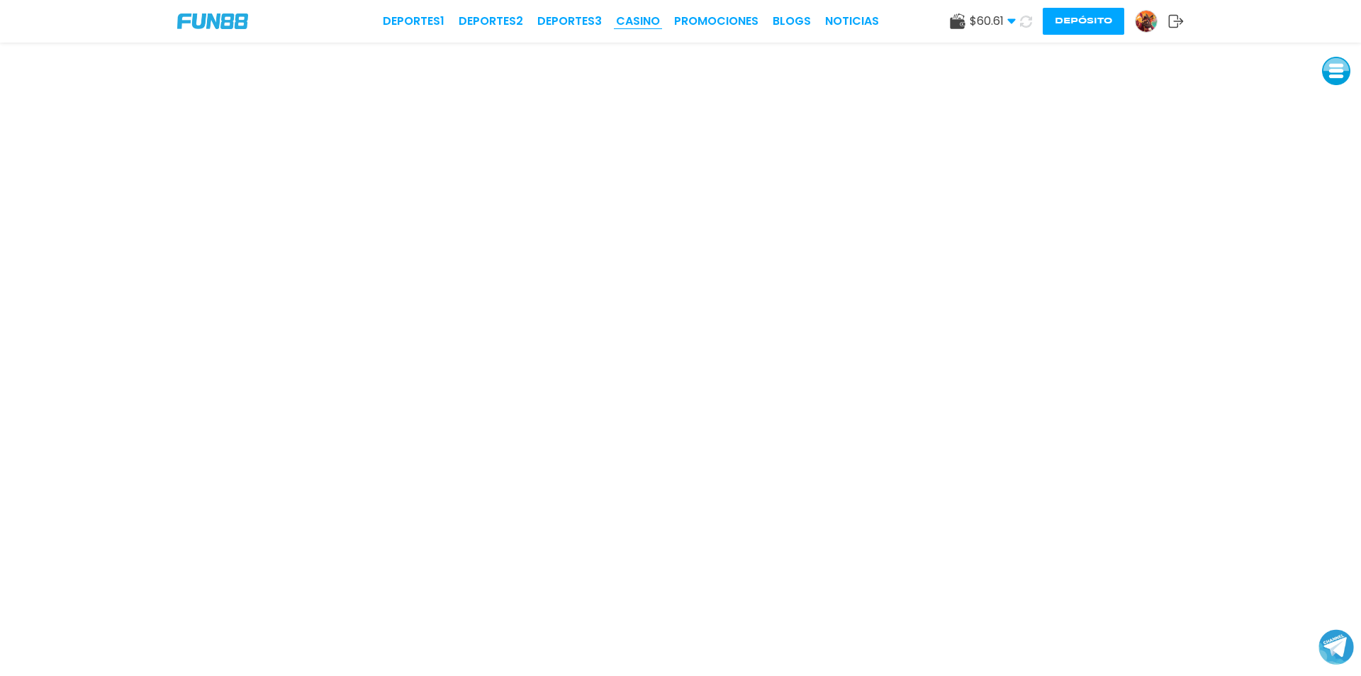
click at [643, 16] on link "CASINO" at bounding box center [638, 21] width 44 height 17
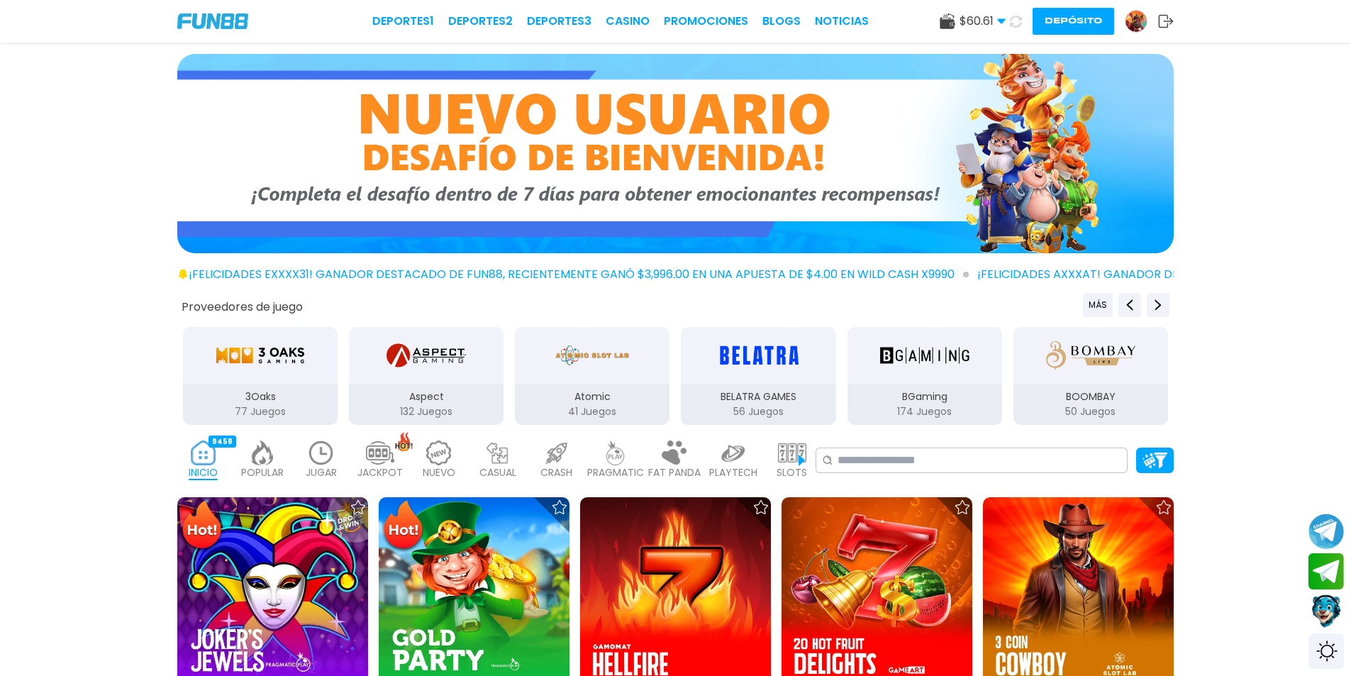
click at [620, 464] on img at bounding box center [615, 452] width 28 height 25
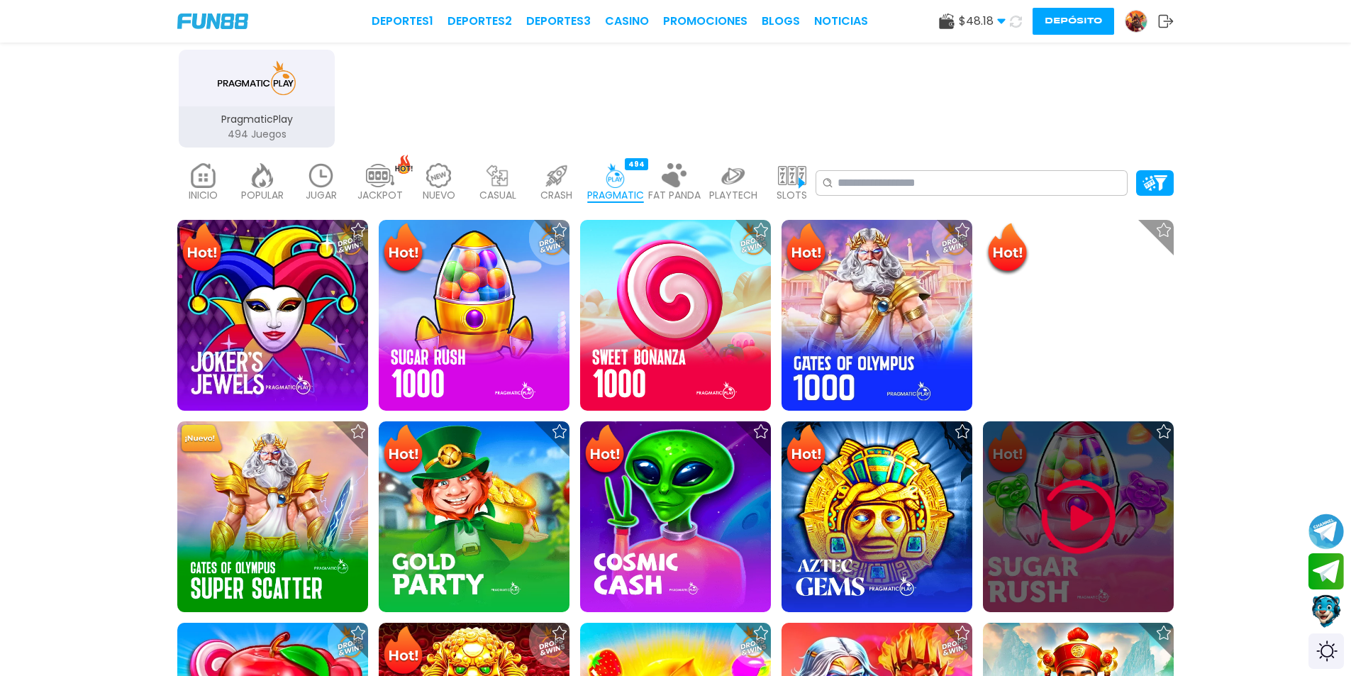
scroll to position [284, 0]
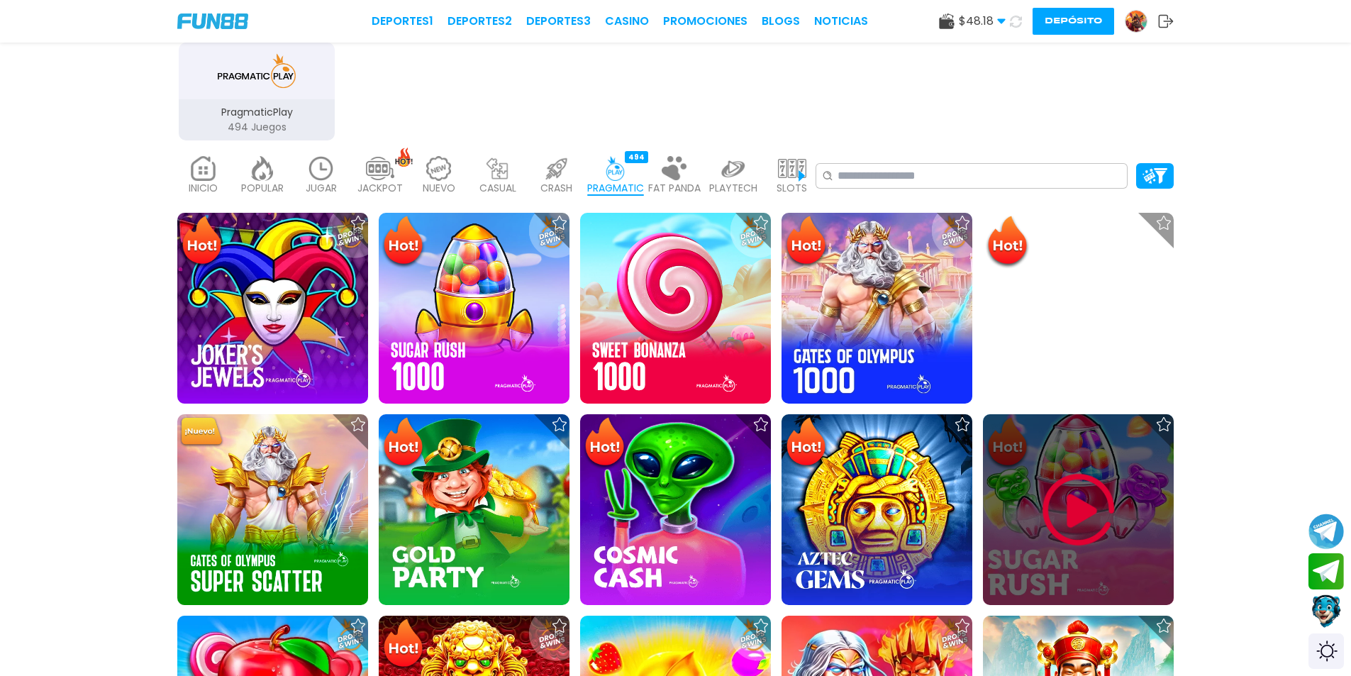
click at [1093, 520] on img at bounding box center [1078, 509] width 85 height 85
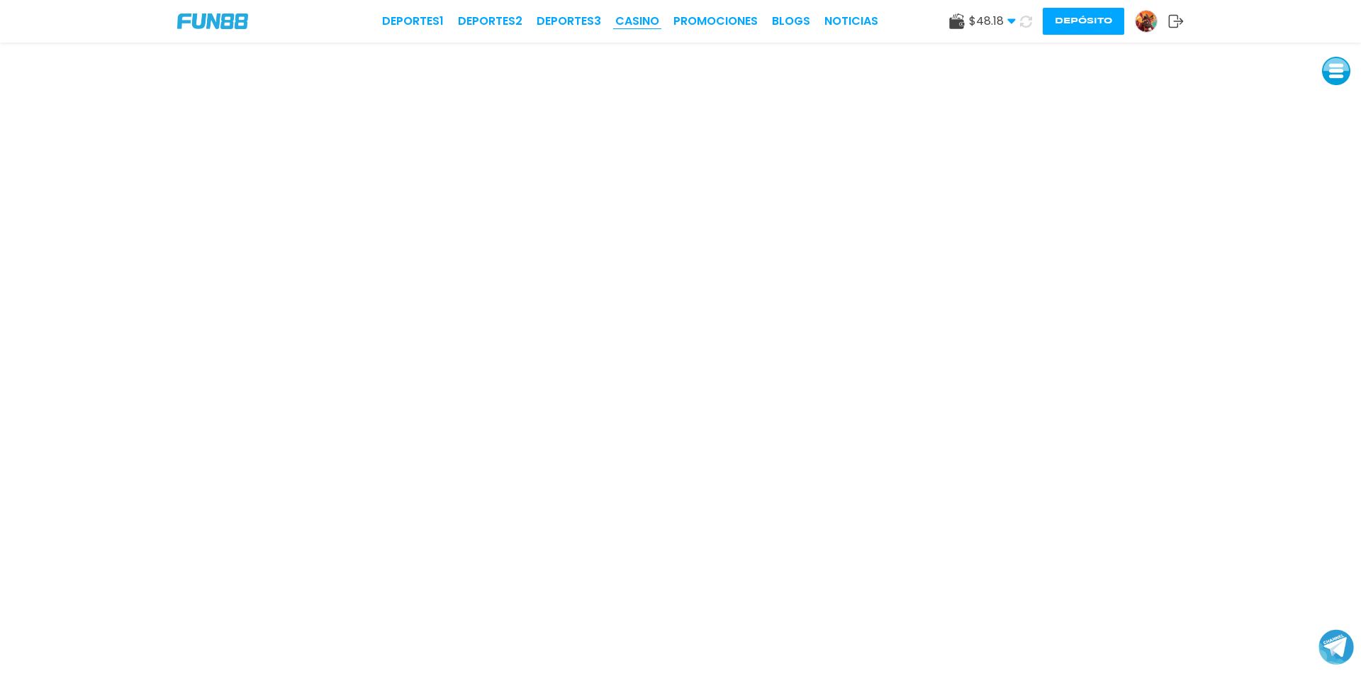
click at [625, 23] on link "CASINO" at bounding box center [638, 21] width 44 height 17
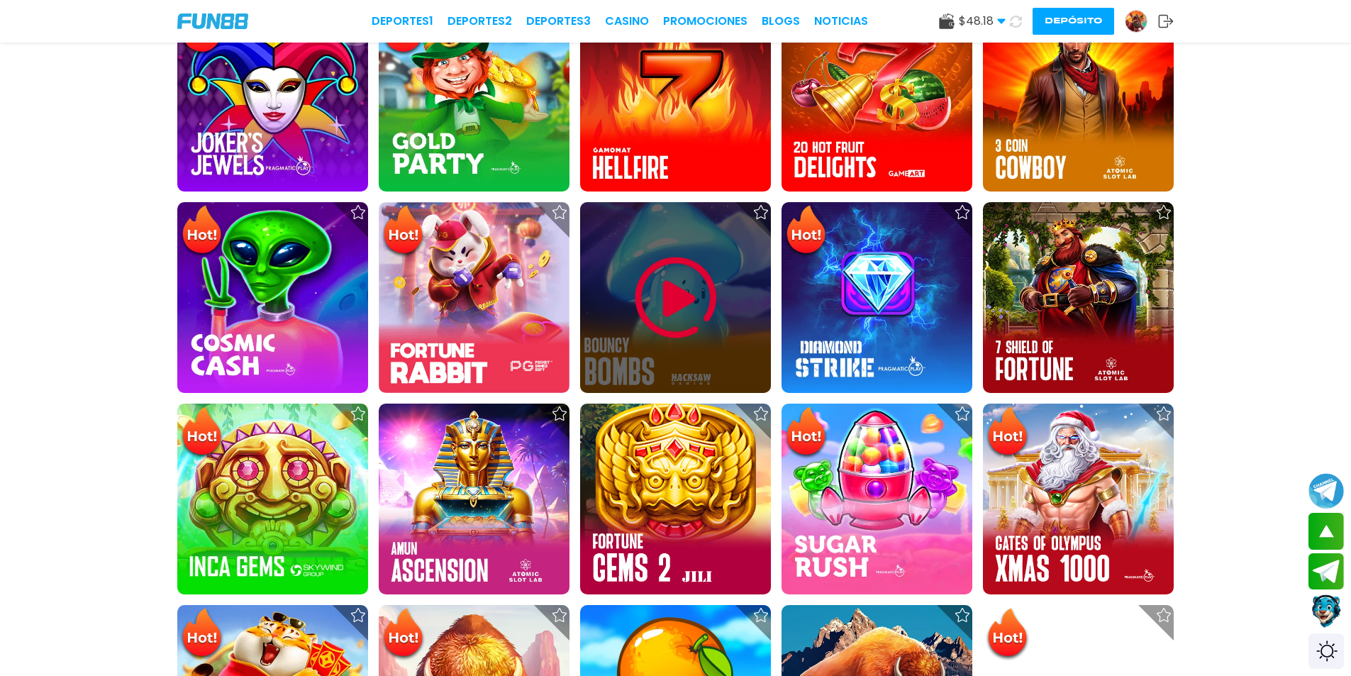
scroll to position [284, 0]
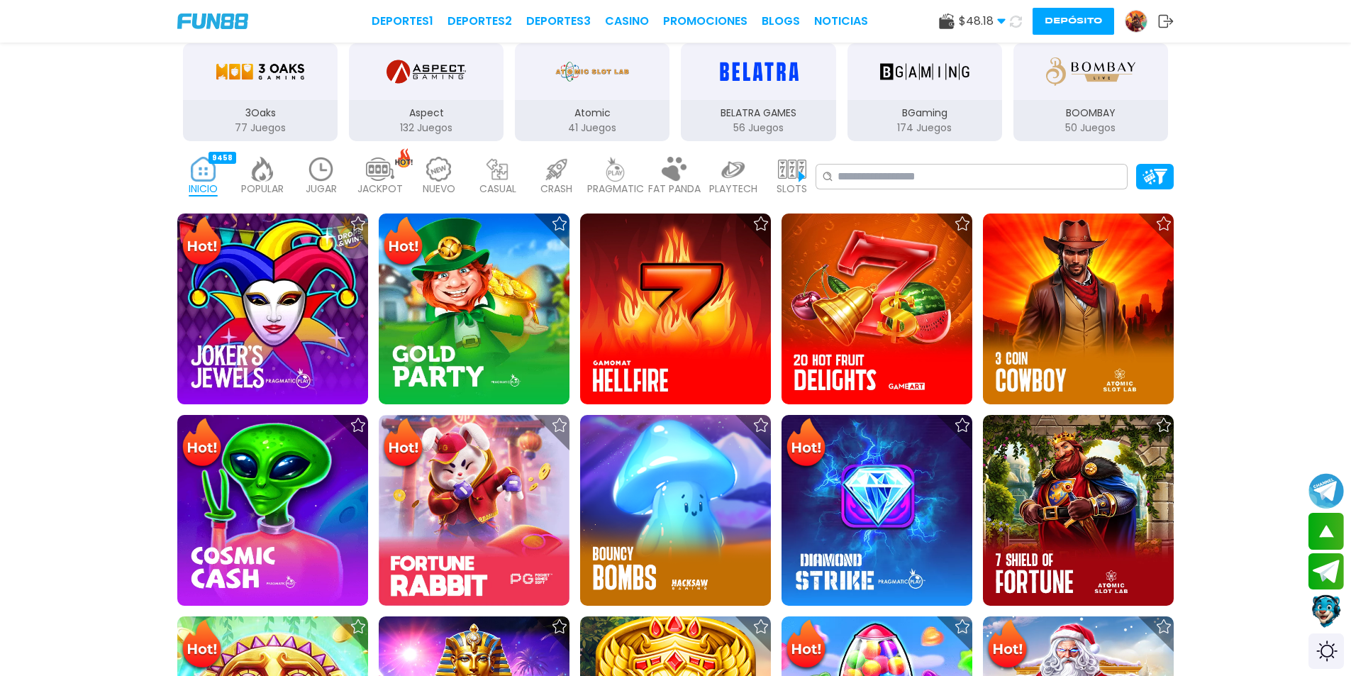
click at [616, 189] on p "PRAGMATIC" at bounding box center [615, 189] width 57 height 15
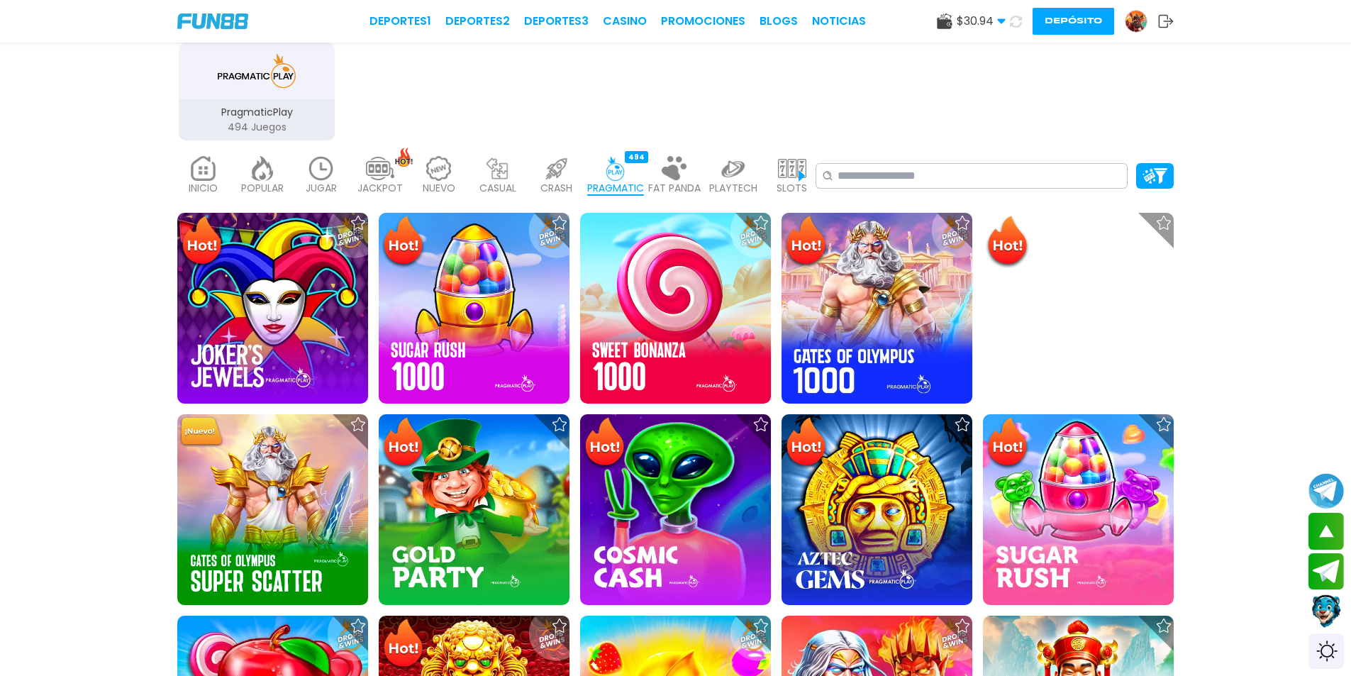
scroll to position [1135, 0]
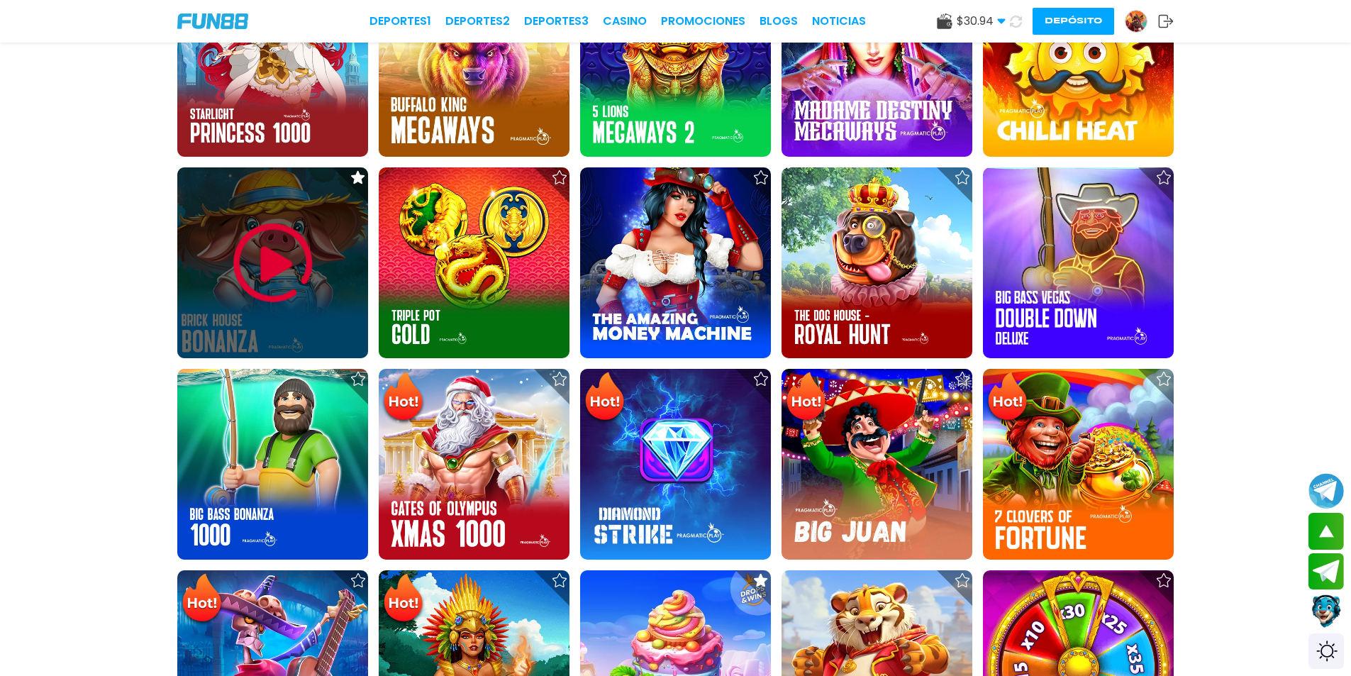
click at [278, 258] on img at bounding box center [272, 263] width 85 height 85
